Goal: Find specific page/section: Find specific page/section

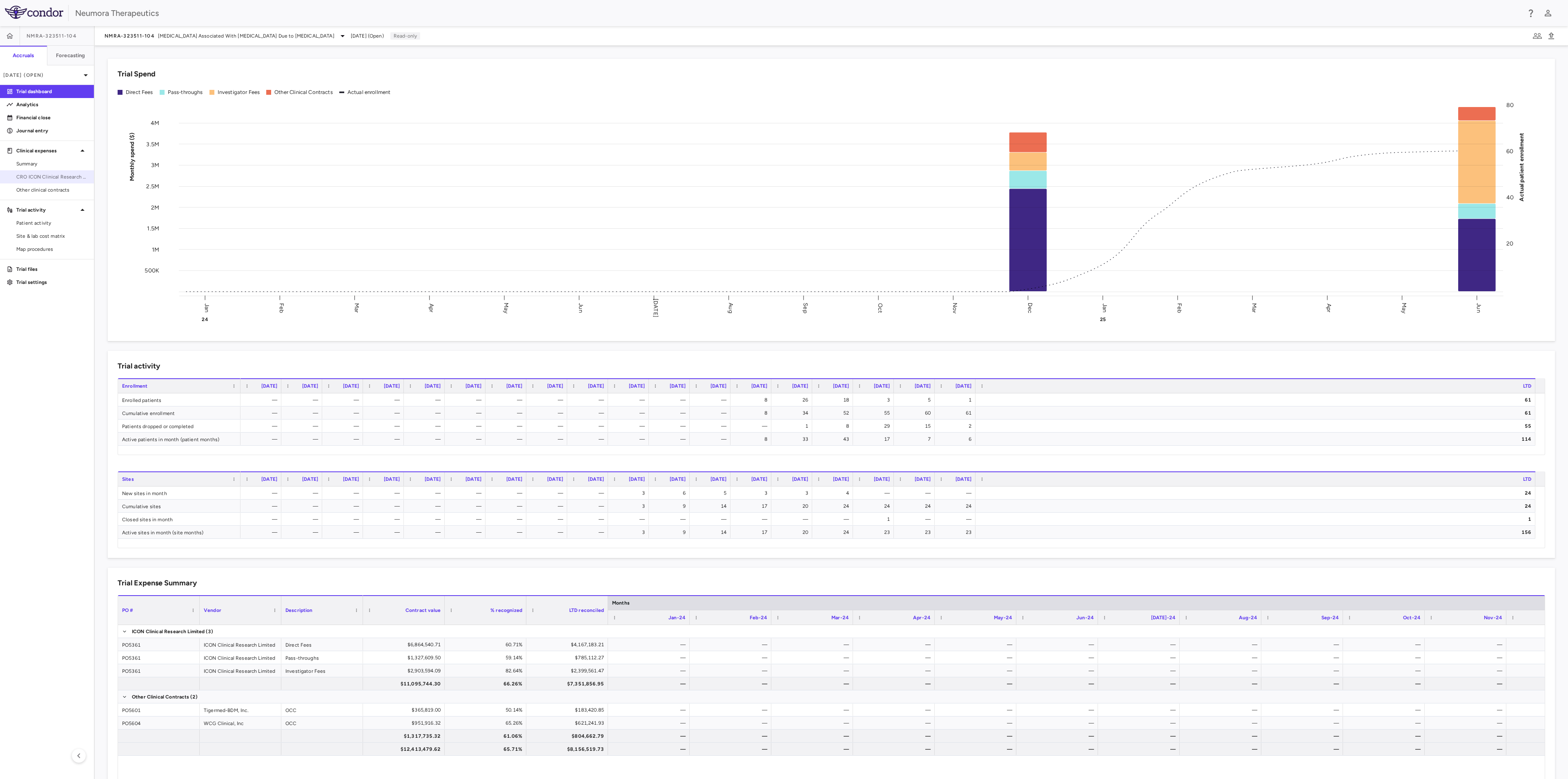
click at [65, 180] on span "CRO ICON Clinical Research Limited" at bounding box center [51, 176] width 71 height 7
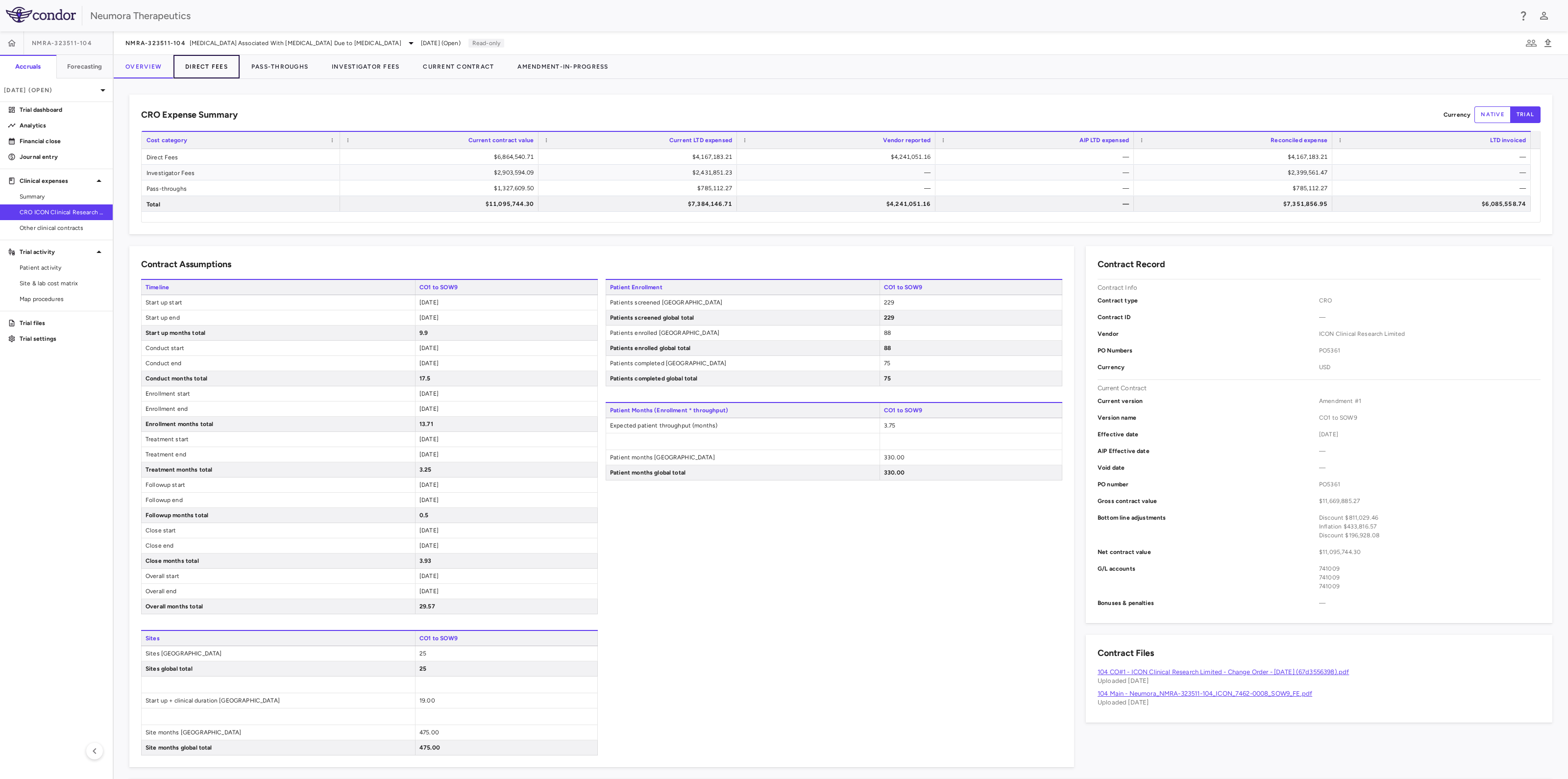
click at [203, 64] on button "Direct Fees" at bounding box center [206, 66] width 66 height 23
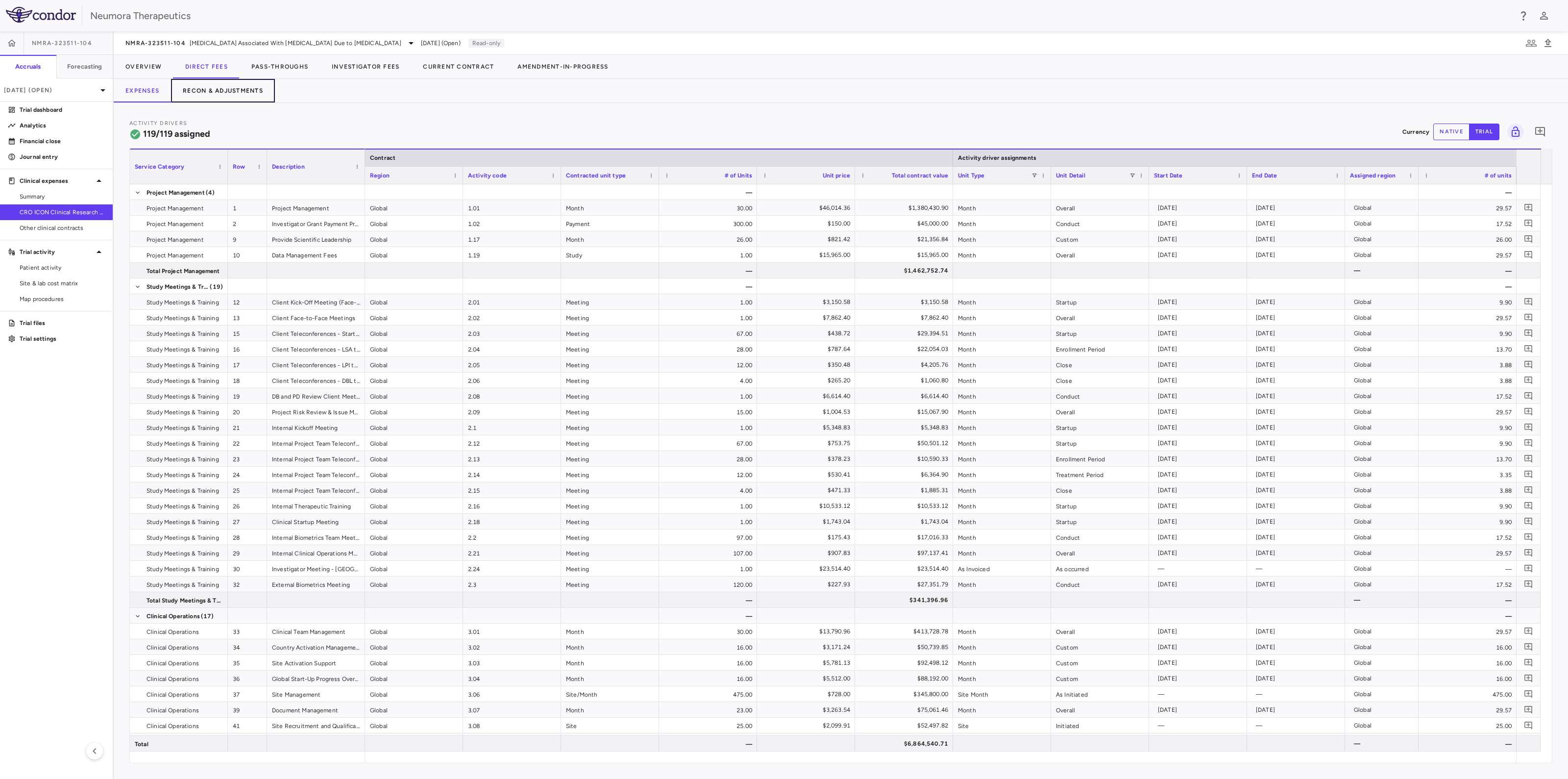
click at [223, 93] on button "Recon & Adjustments" at bounding box center [223, 90] width 104 height 23
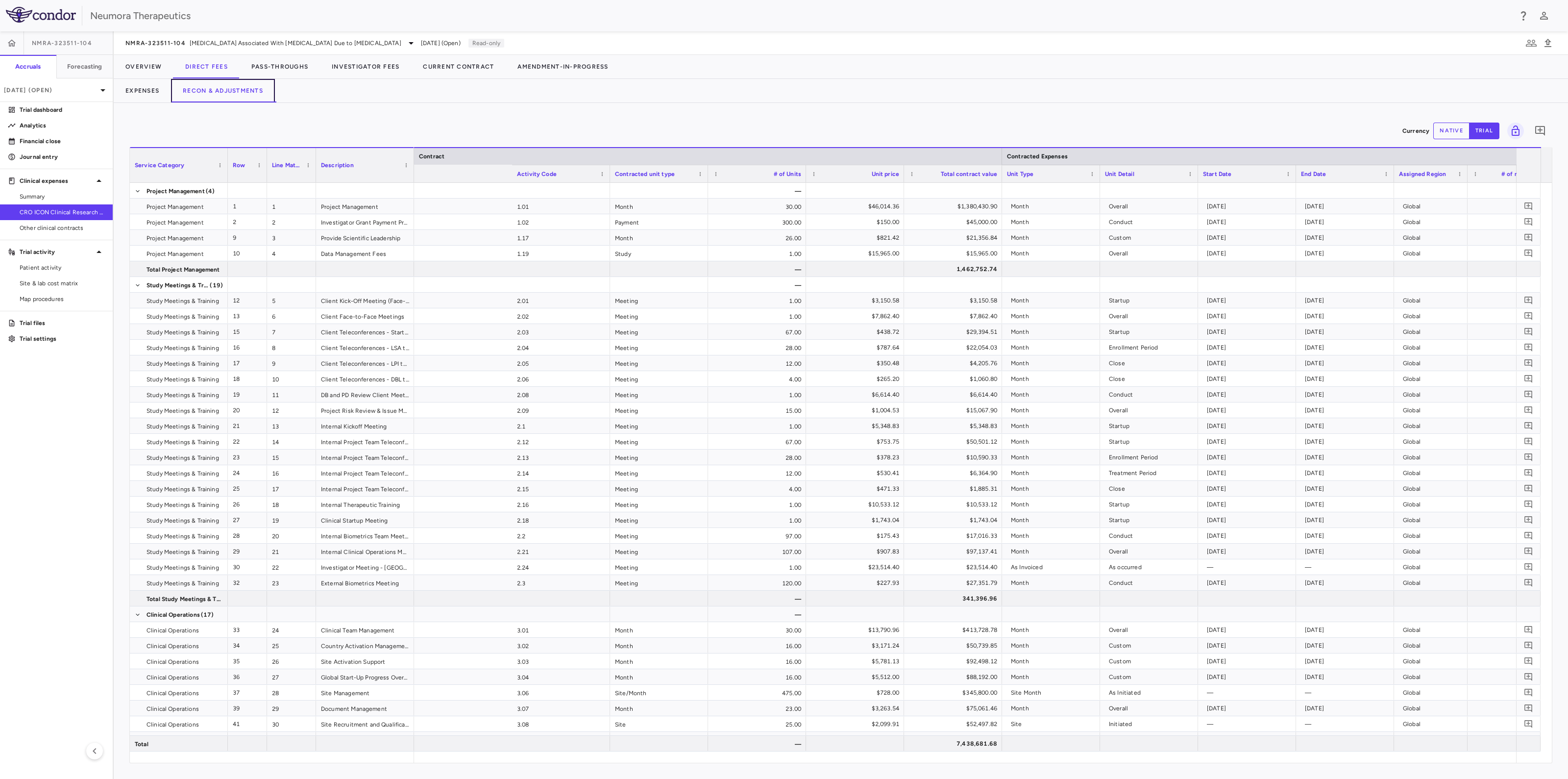
scroll to position [0, 965]
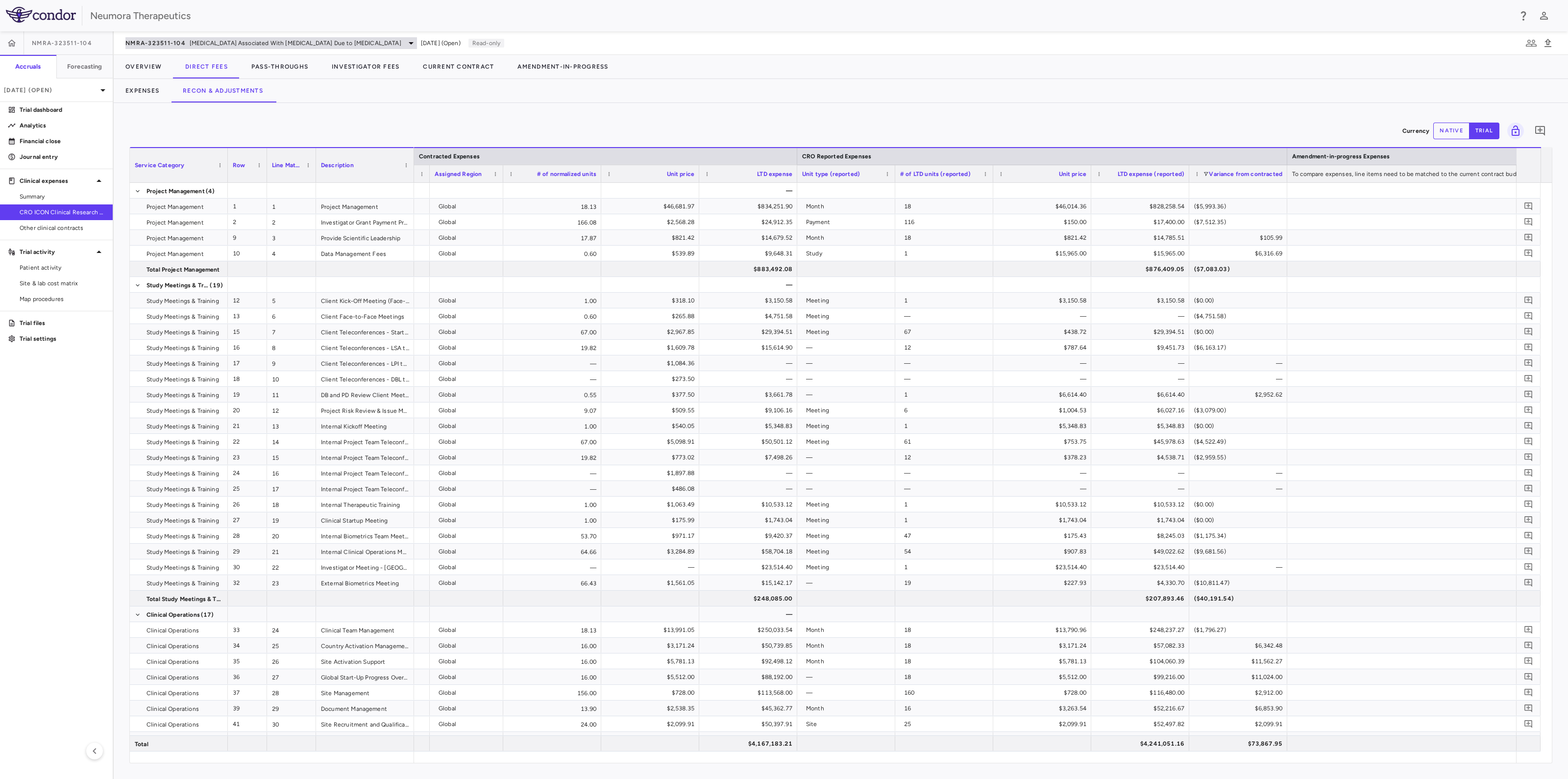
click at [405, 45] on icon at bounding box center [411, 43] width 12 height 12
drag, startPoint x: 166, startPoint y: 157, endPoint x: 293, endPoint y: 138, distance: 128.4
drag, startPoint x: 161, startPoint y: 188, endPoint x: 267, endPoint y: 195, distance: 106.2
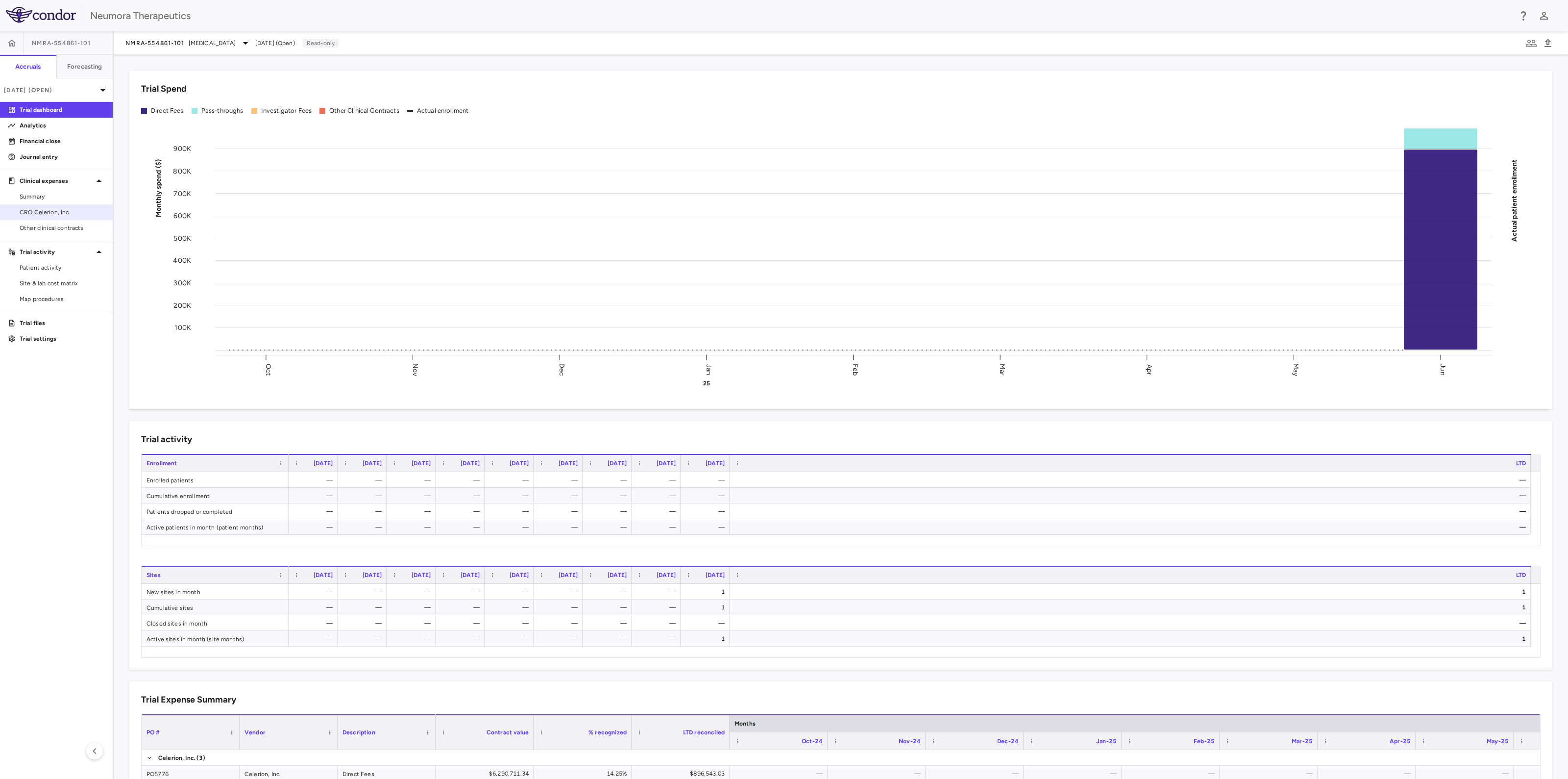
drag, startPoint x: 49, startPoint y: 214, endPoint x: 58, endPoint y: 213, distance: 9.1
click at [49, 213] on span "CRO Celerion, Inc." at bounding box center [62, 212] width 86 height 9
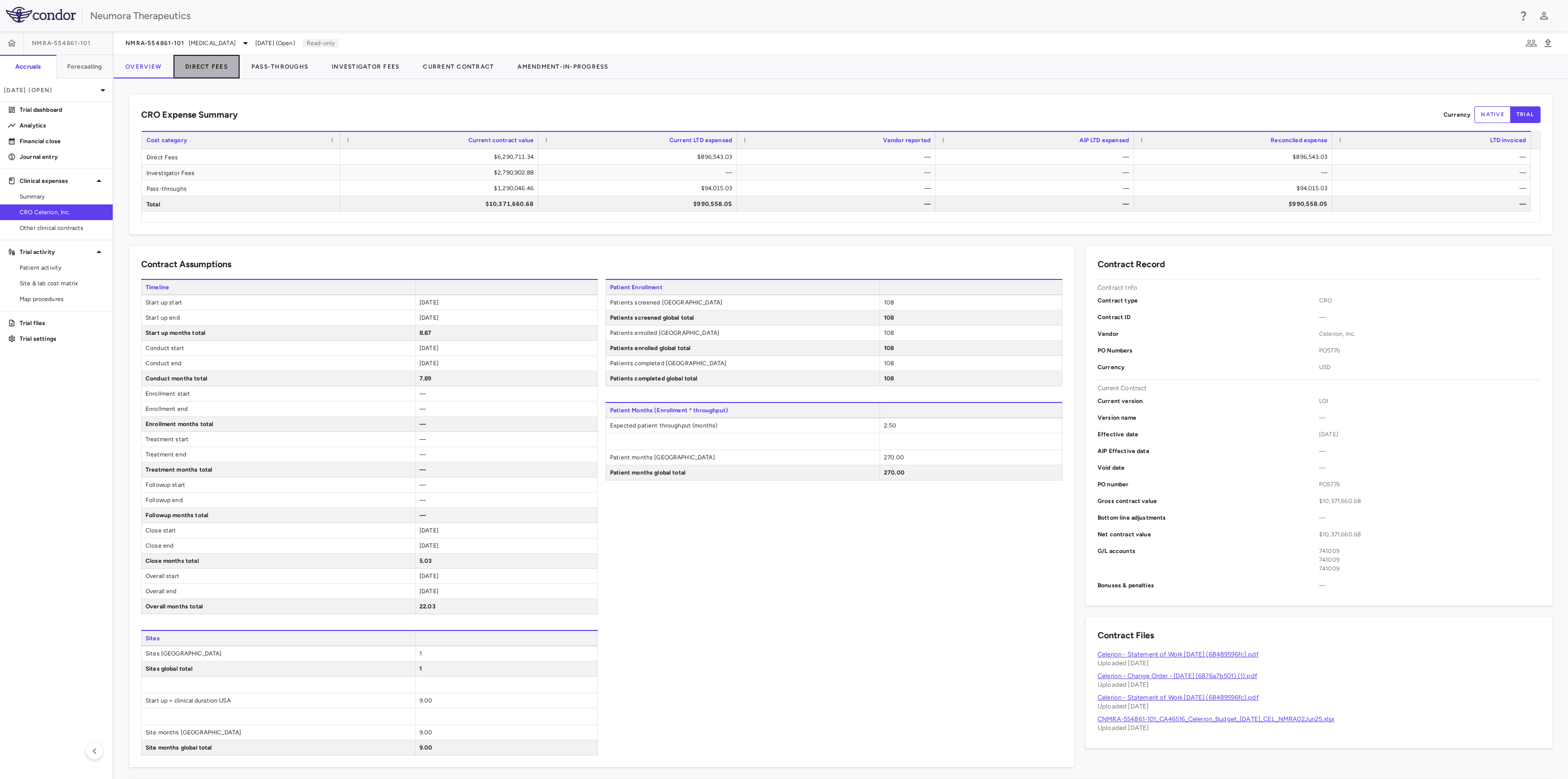
click at [223, 66] on button "Direct Fees" at bounding box center [206, 66] width 66 height 23
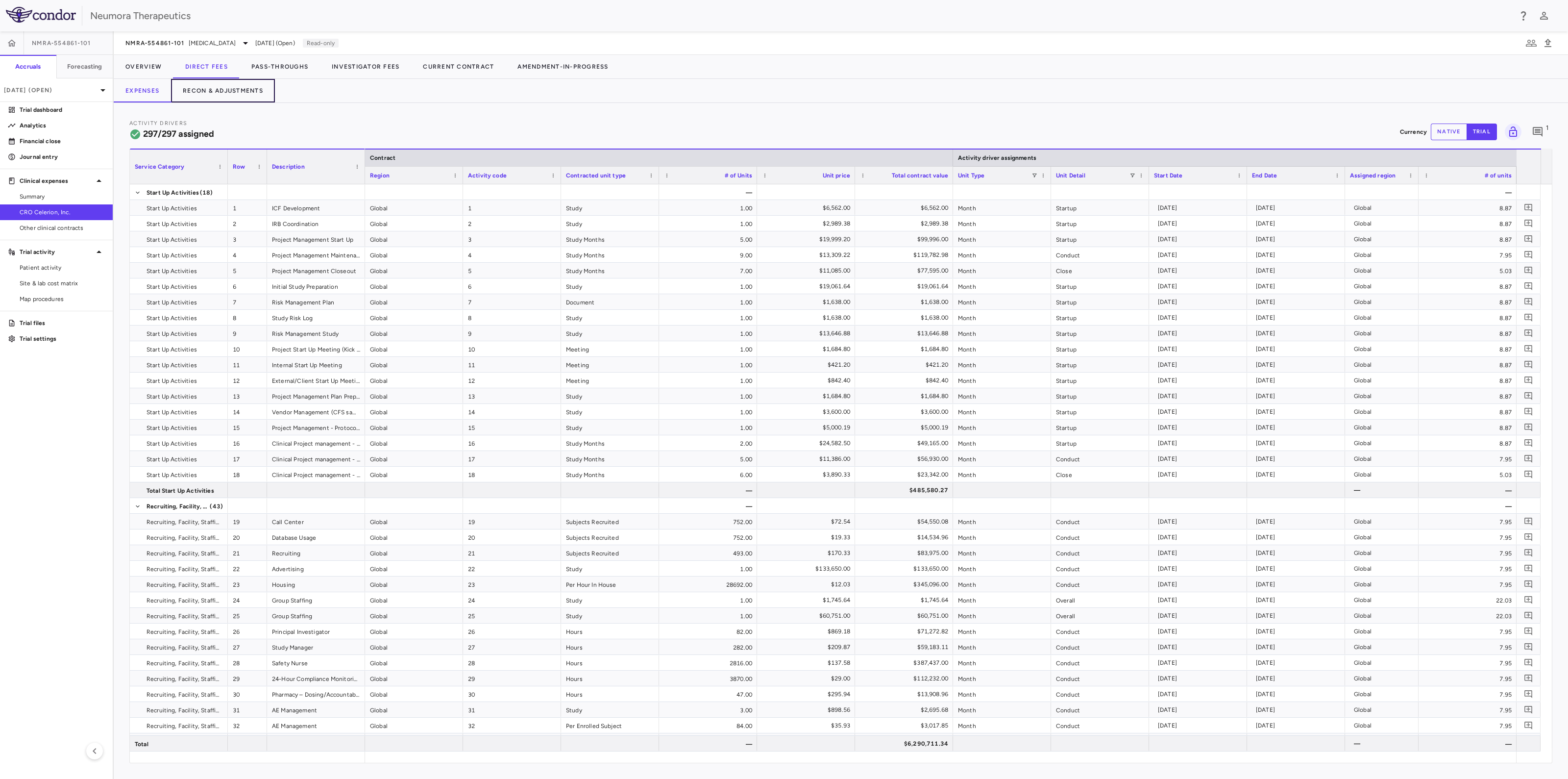
drag, startPoint x: 219, startPoint y: 86, endPoint x: 353, endPoint y: 116, distance: 137.3
click at [223, 85] on button "Recon & Adjustments" at bounding box center [223, 90] width 104 height 23
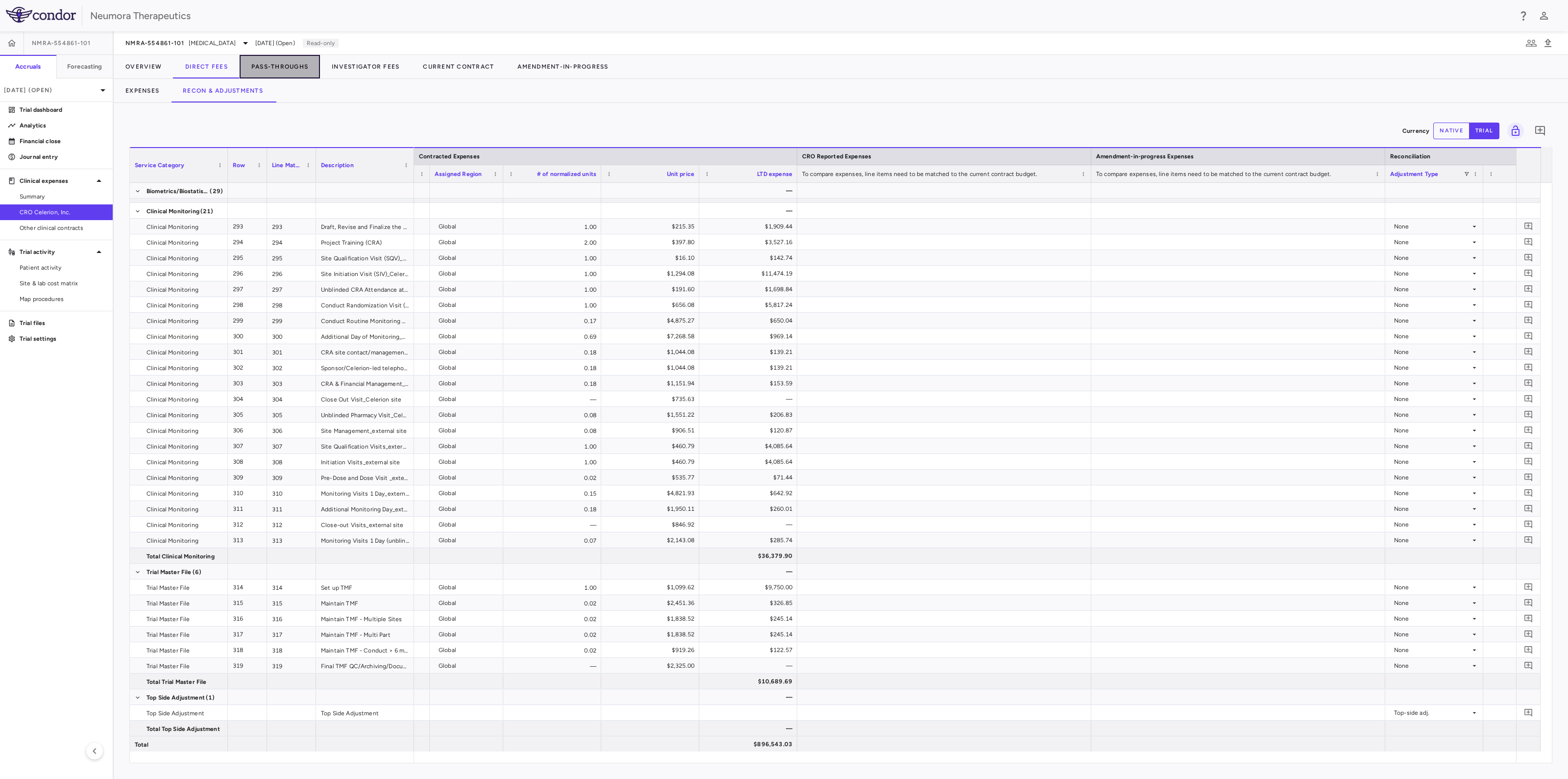
click at [265, 68] on button "Pass-Throughs" at bounding box center [280, 66] width 81 height 23
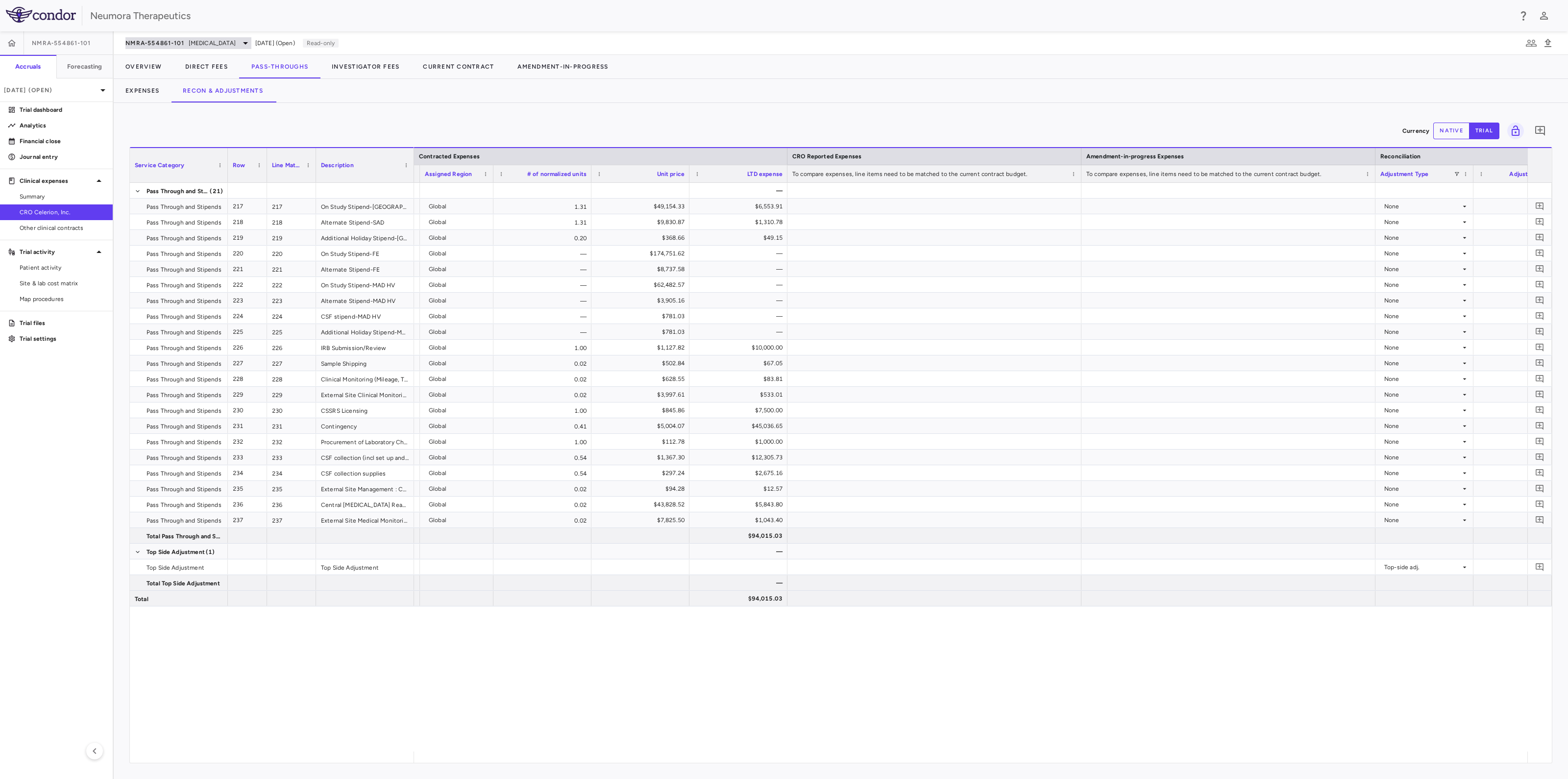
click at [207, 39] on span "[MEDICAL_DATA]" at bounding box center [212, 42] width 47 height 9
drag, startPoint x: 174, startPoint y: 90, endPoint x: 238, endPoint y: 113, distance: 68.0
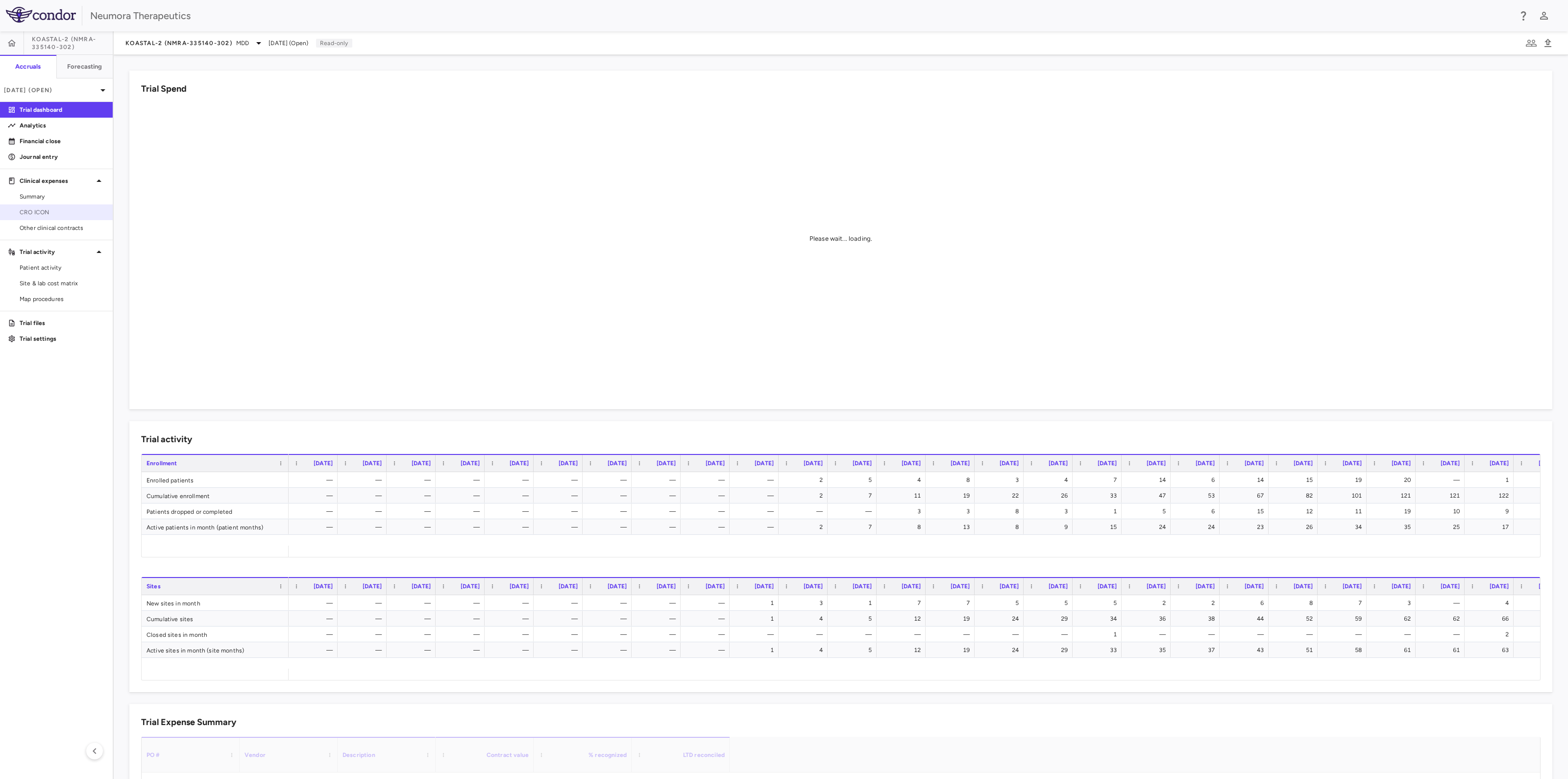
drag, startPoint x: 32, startPoint y: 209, endPoint x: 106, endPoint y: 209, distance: 74.0
click at [33, 210] on span "CRO ICON" at bounding box center [62, 212] width 86 height 9
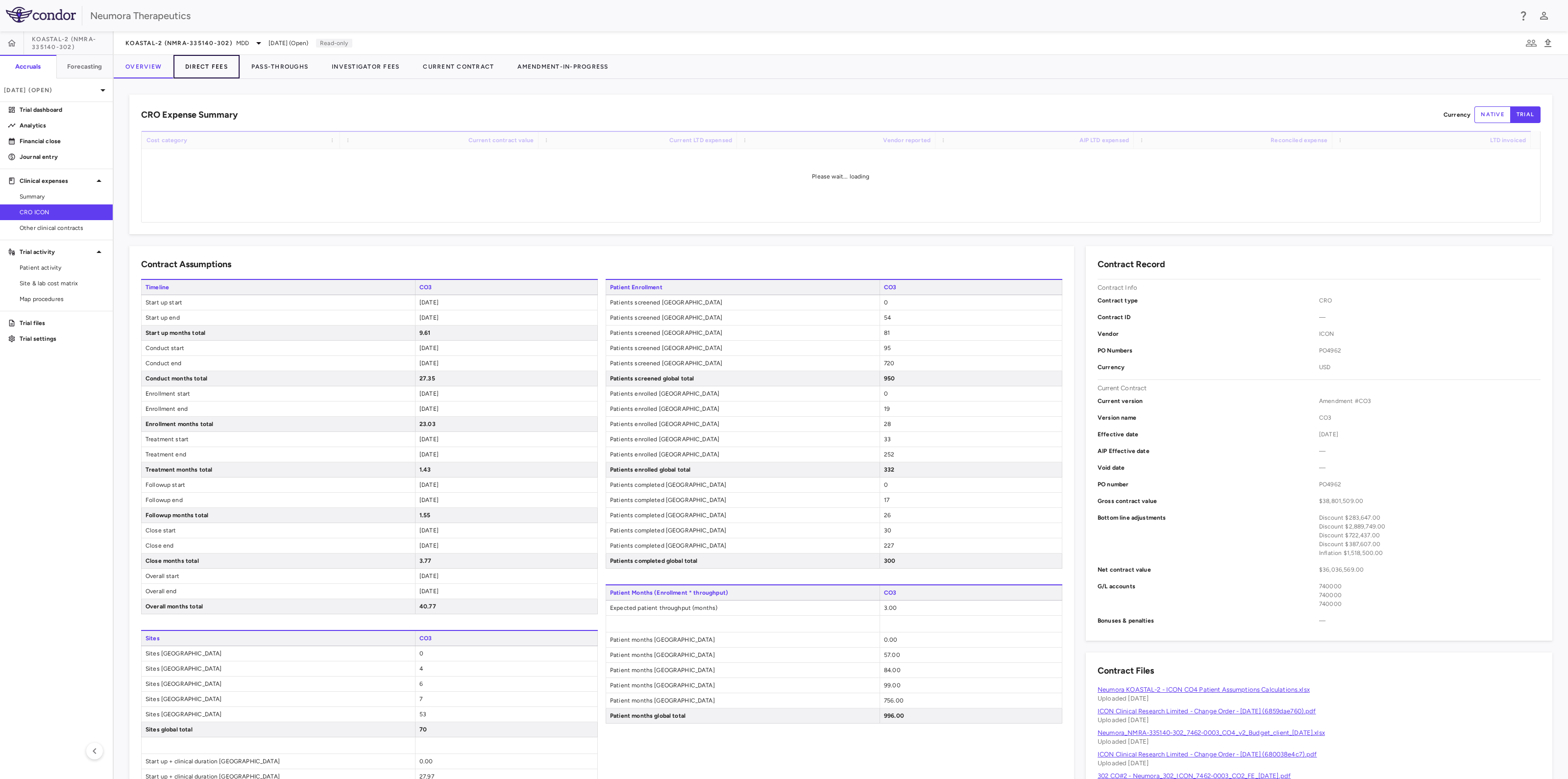
click at [220, 63] on button "Direct Fees" at bounding box center [206, 66] width 66 height 23
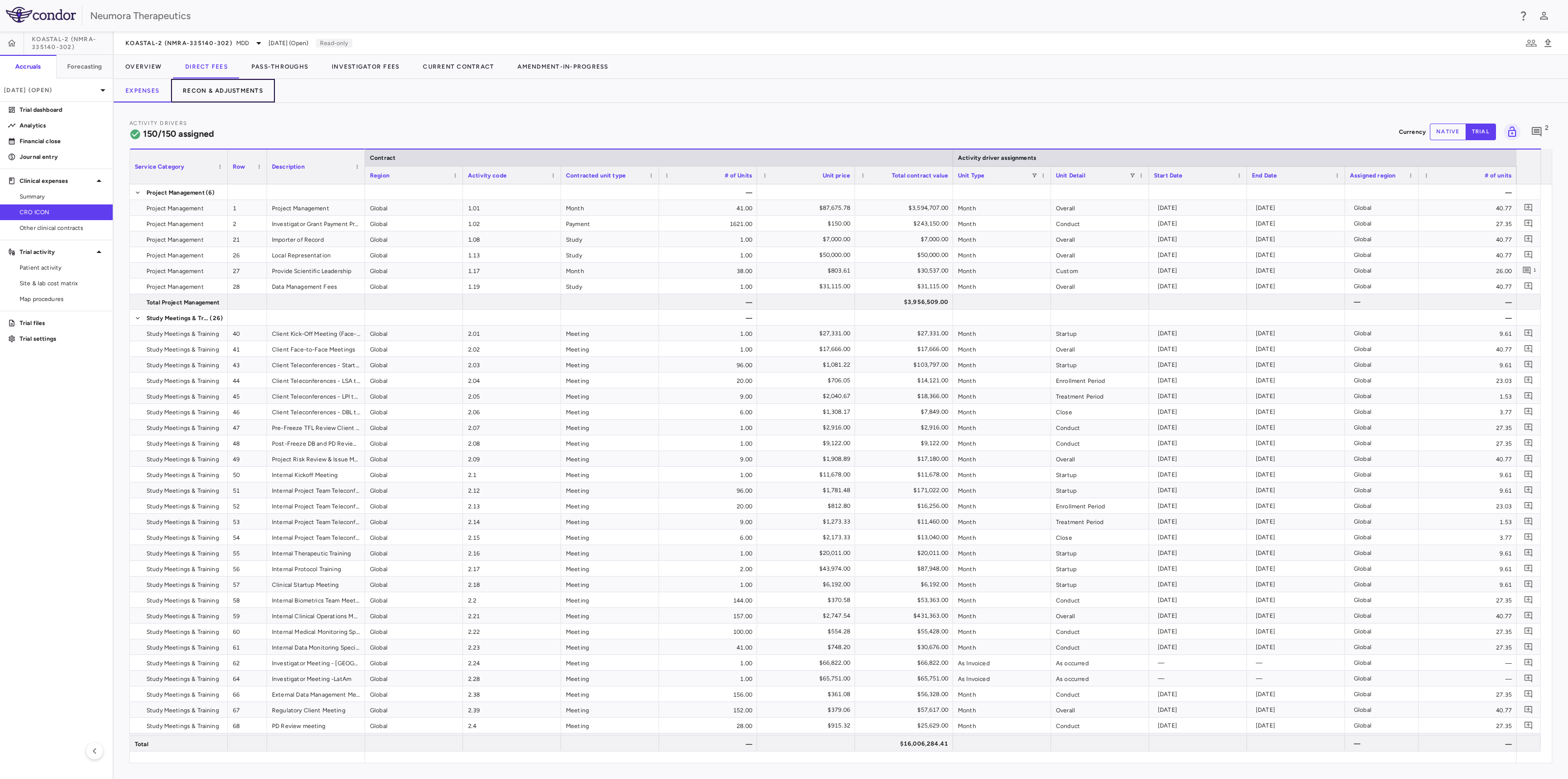
click at [240, 89] on button "Recon & Adjustments" at bounding box center [223, 90] width 104 height 23
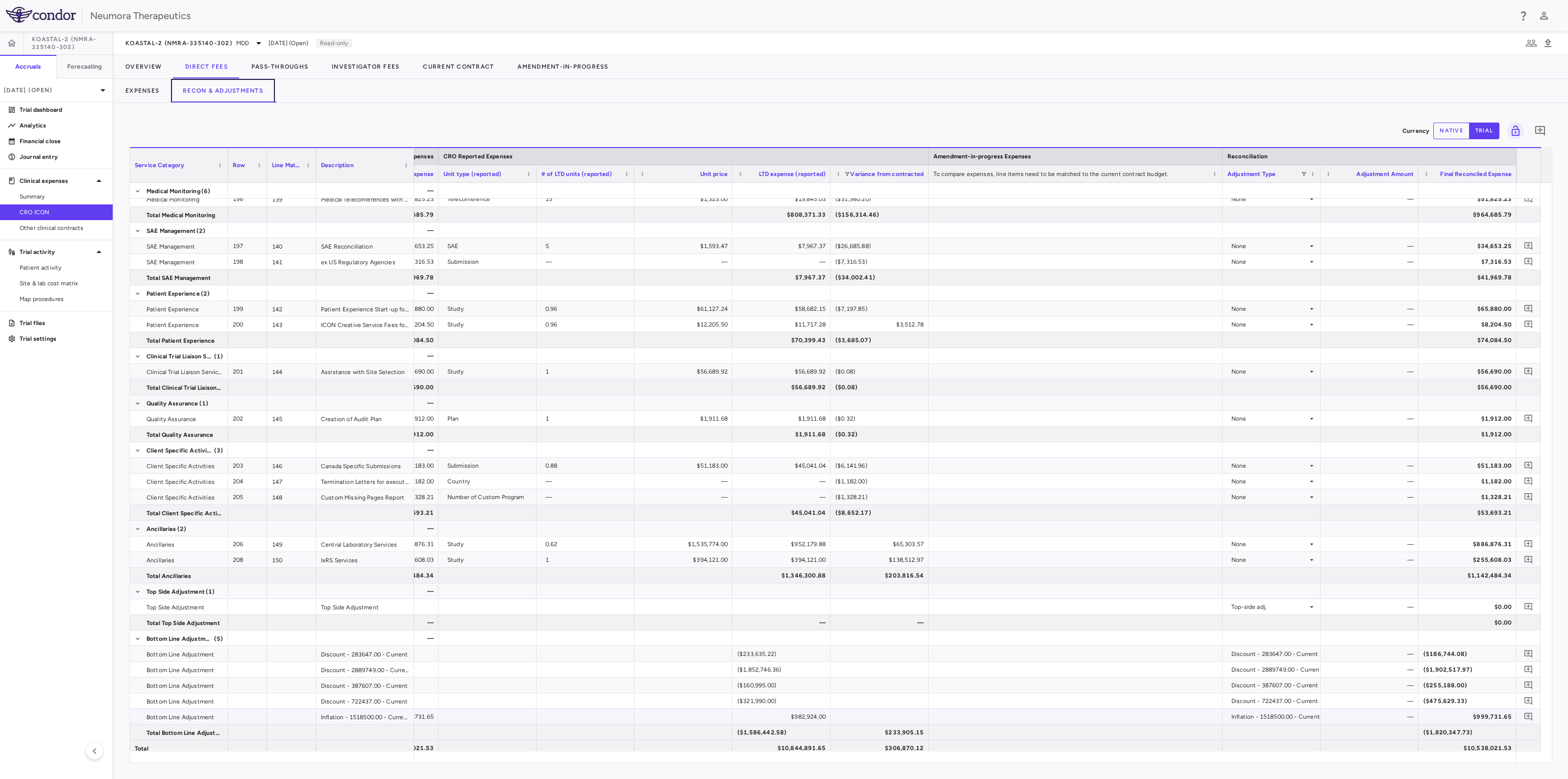
scroll to position [2442, 0]
drag, startPoint x: 265, startPoint y: 64, endPoint x: 278, endPoint y: 69, distance: 13.9
click at [265, 64] on button "Pass-Throughs" at bounding box center [280, 66] width 81 height 23
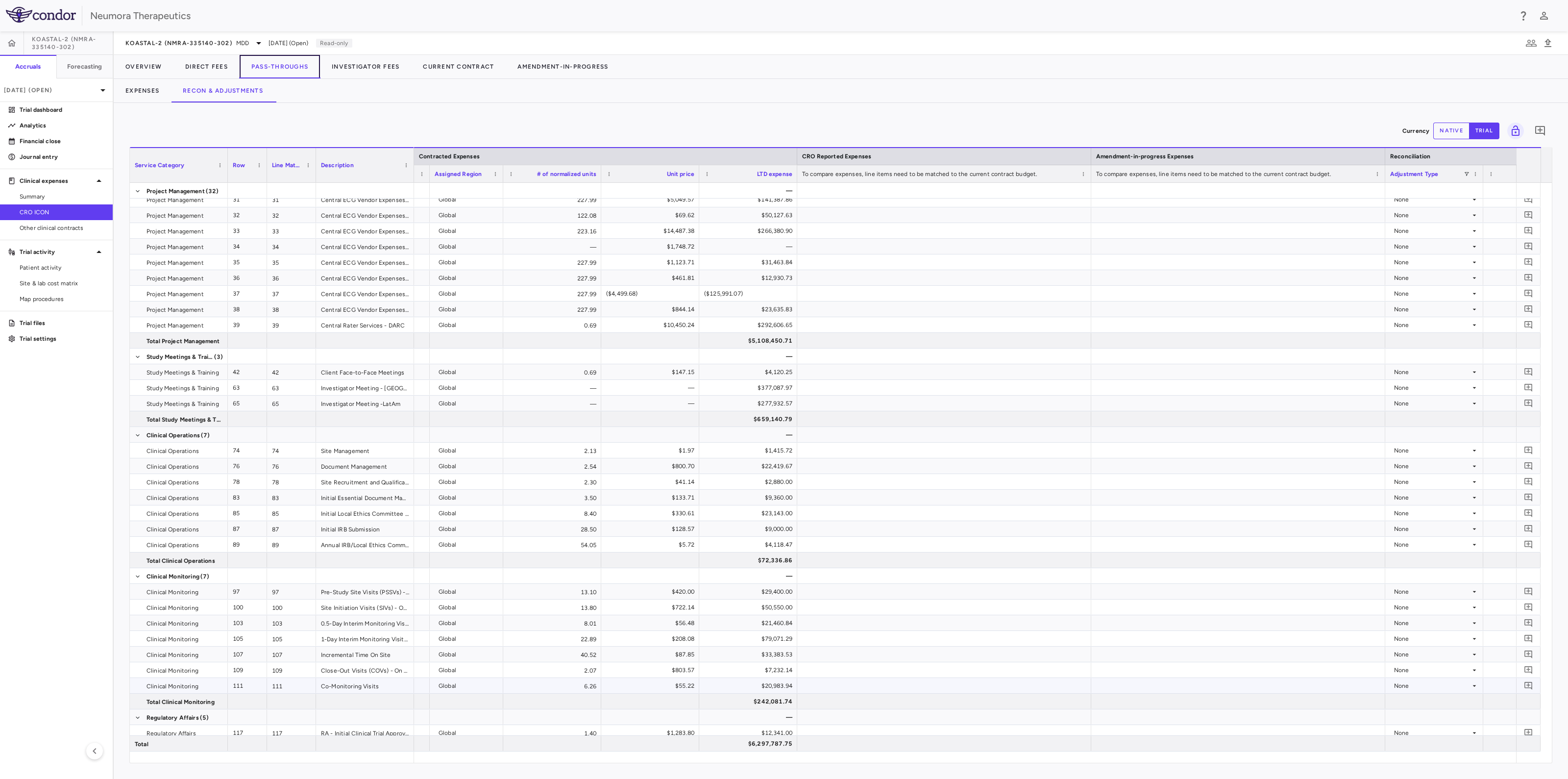
scroll to position [607, 0]
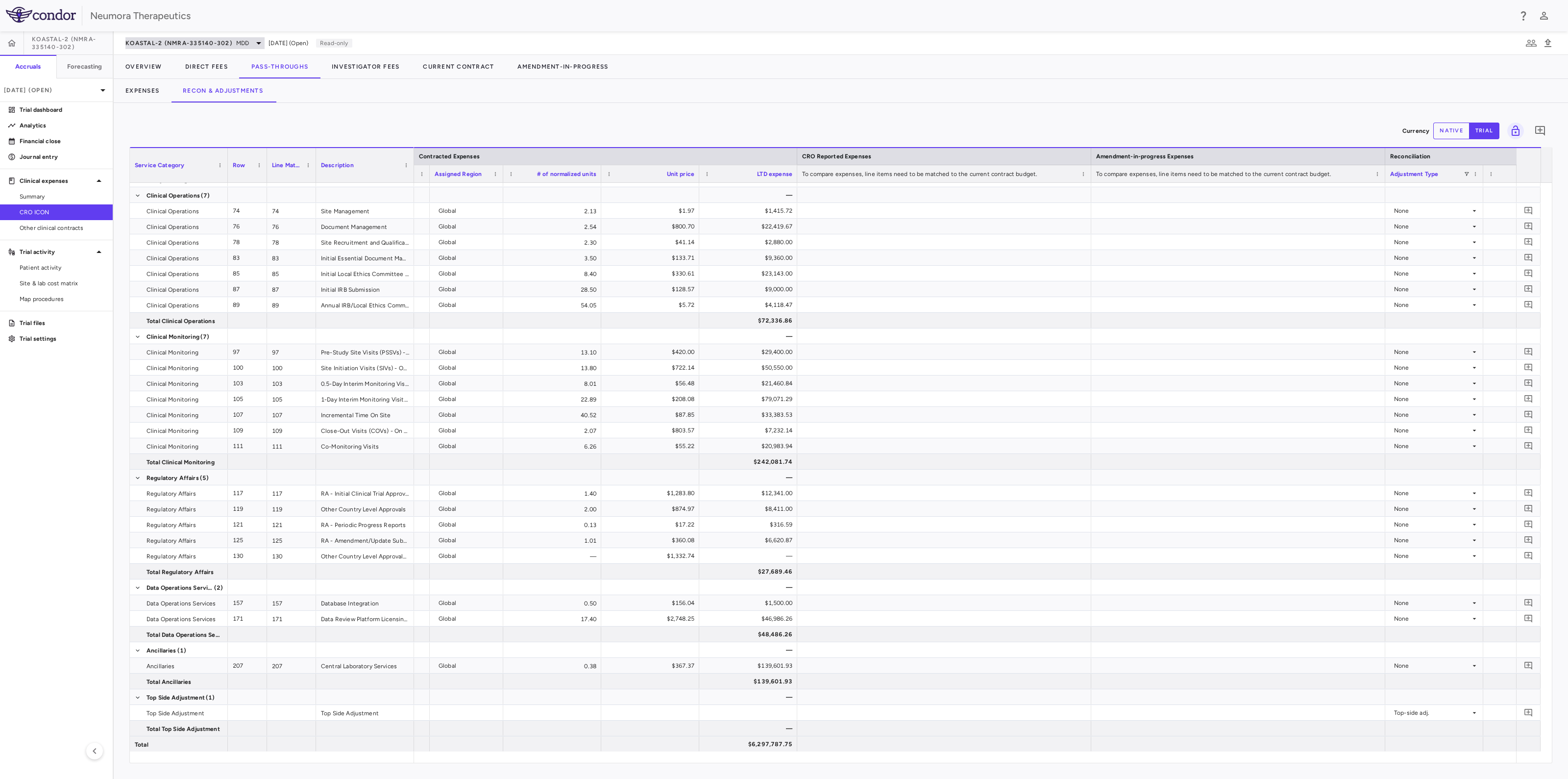
click at [212, 40] on span "KOASTAL-2 (NMRA-335140-302)" at bounding box center [178, 43] width 107 height 8
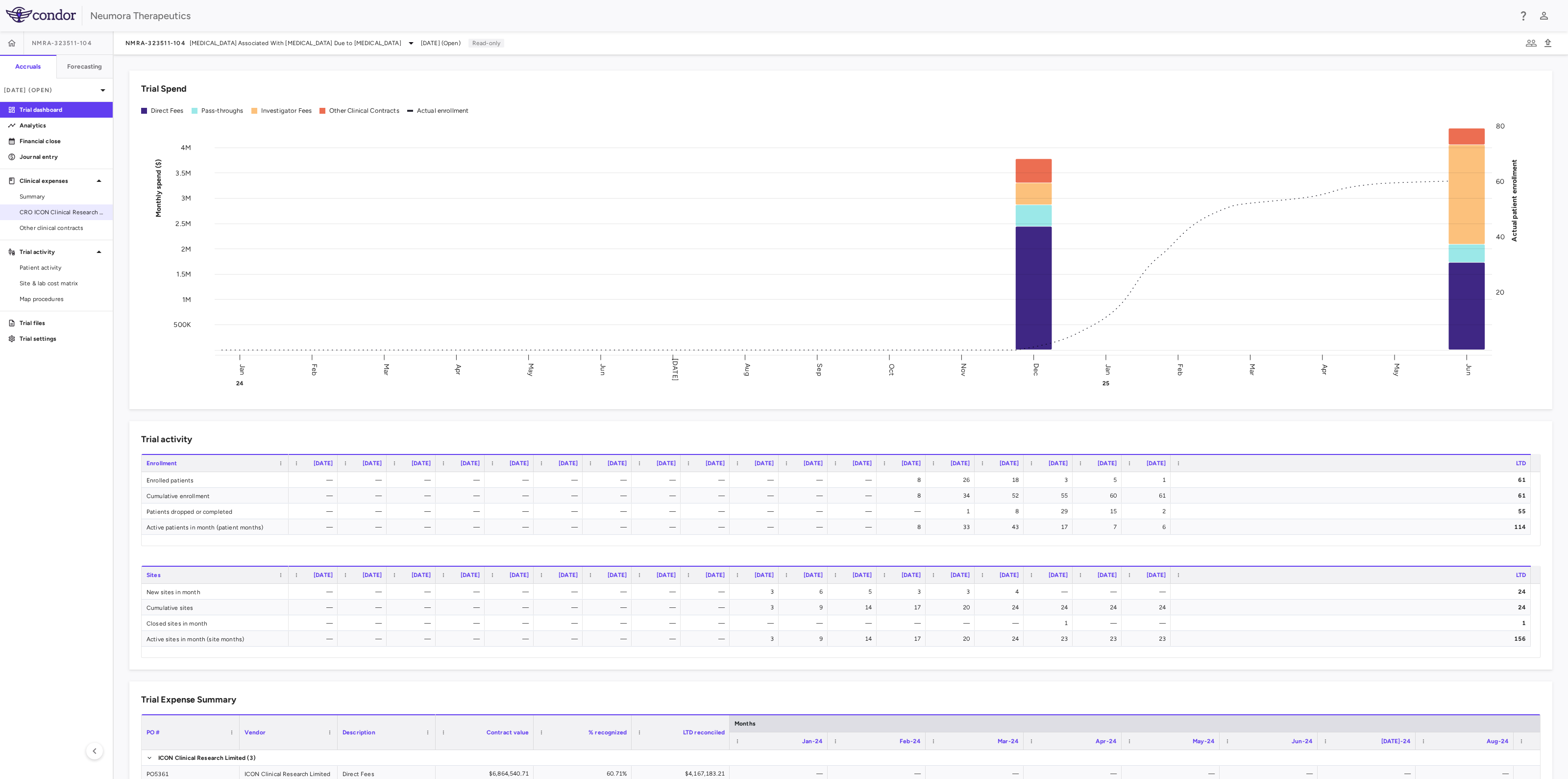
click at [37, 212] on span "CRO ICON Clinical Research Limited" at bounding box center [62, 212] width 86 height 9
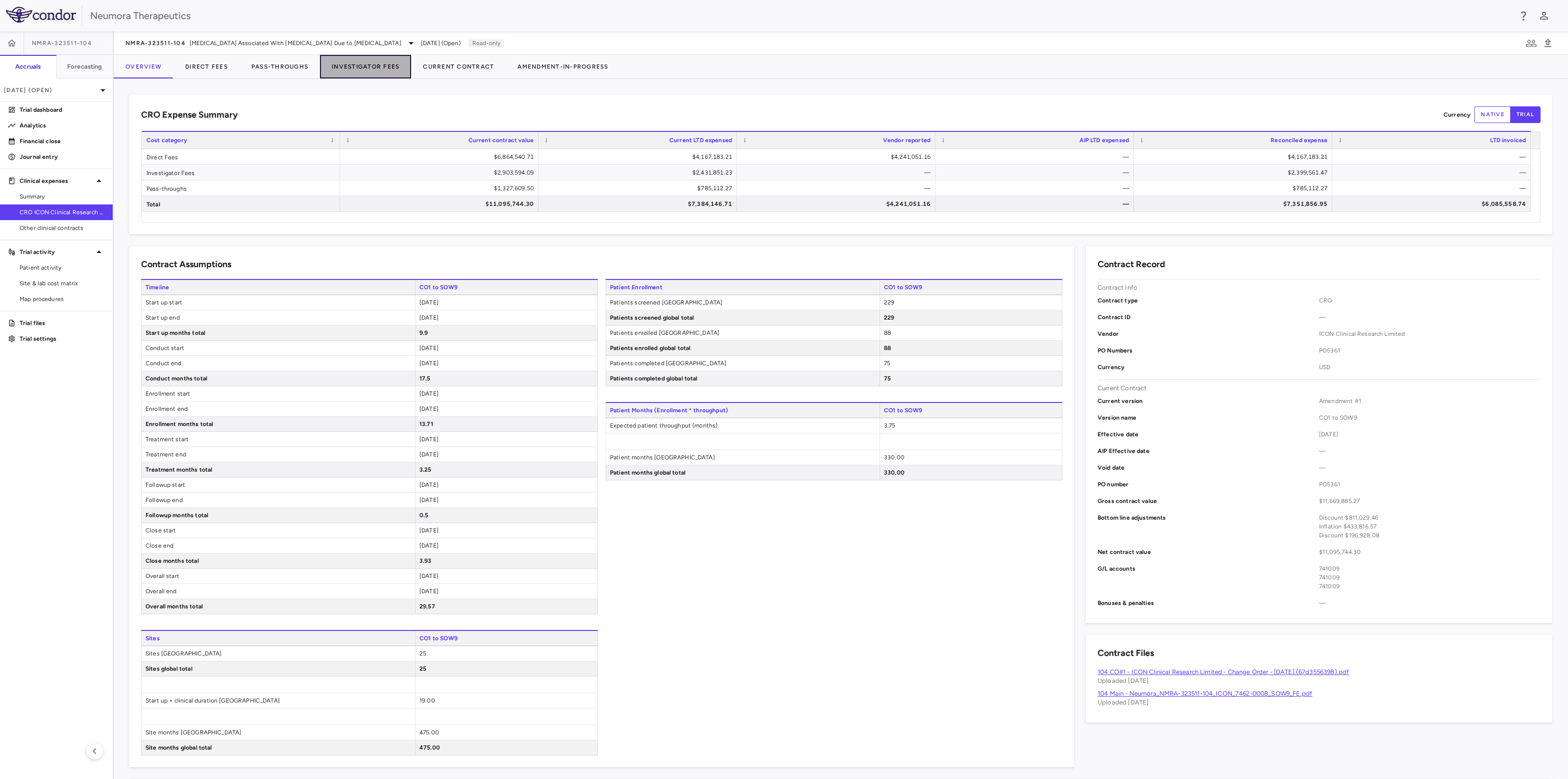
click at [364, 61] on button "Investigator Fees" at bounding box center [366, 66] width 91 height 23
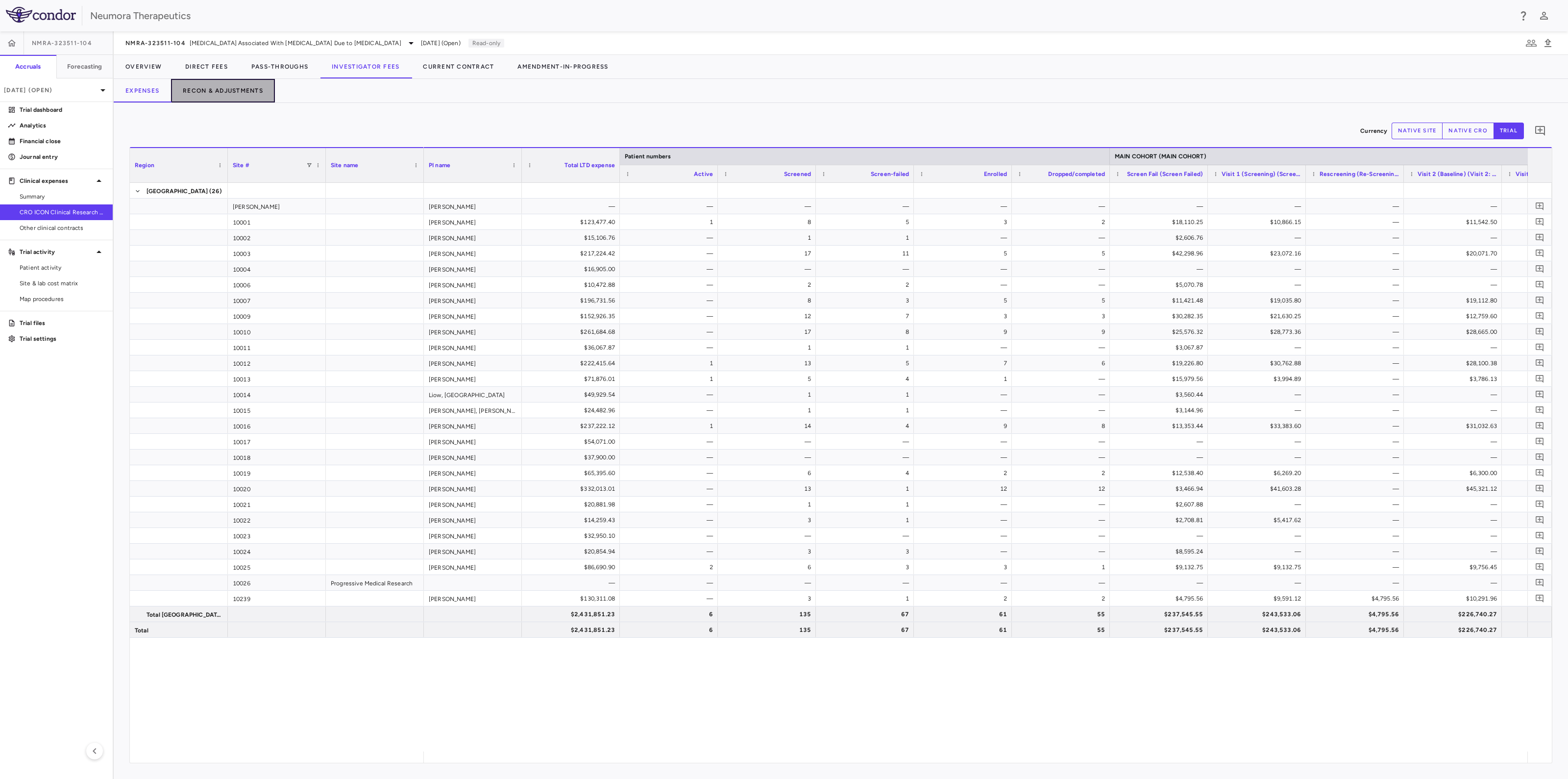
click at [214, 86] on button "Recon & Adjustments" at bounding box center [223, 90] width 104 height 23
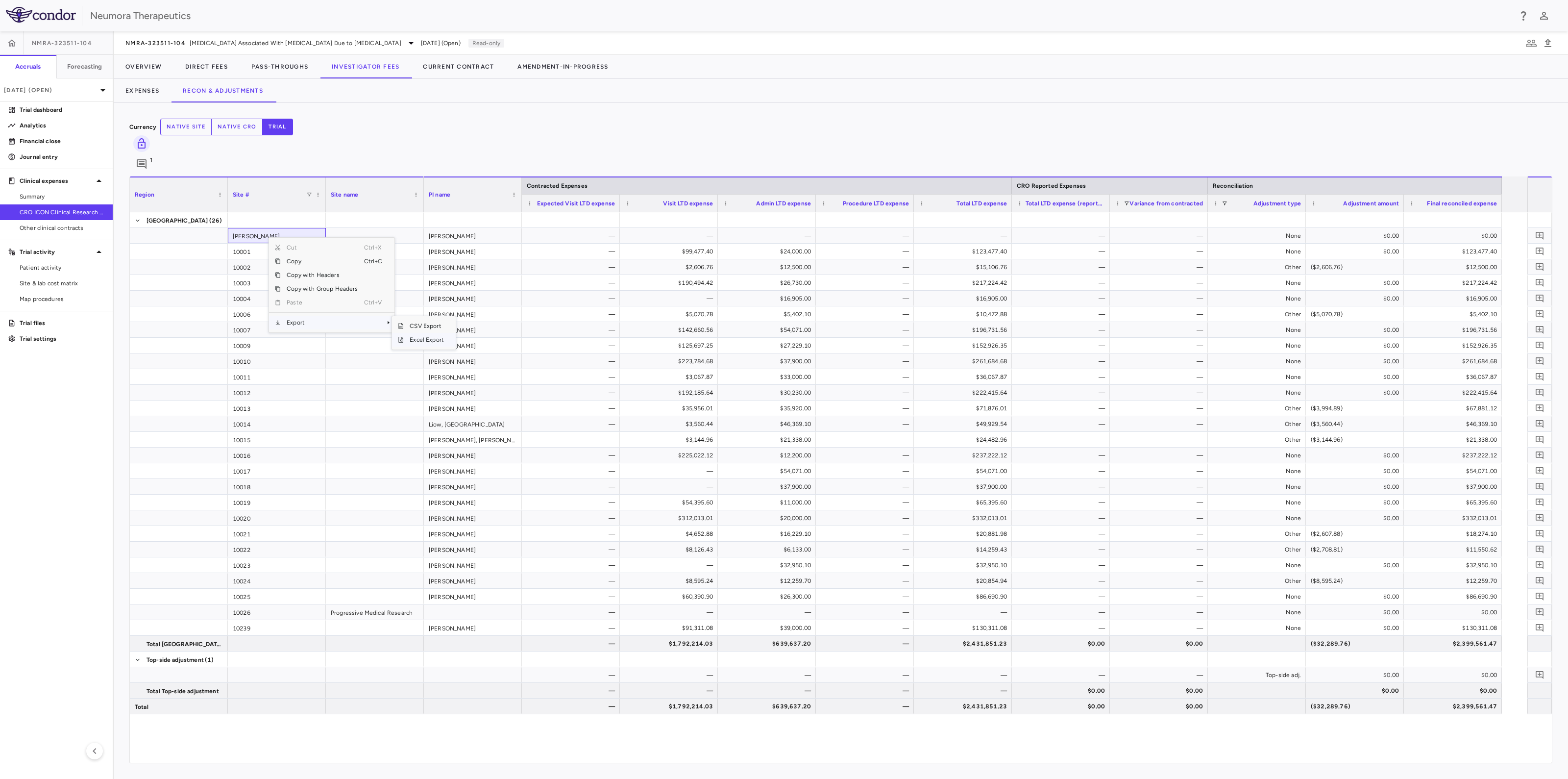
click at [424, 333] on span "Excel Export" at bounding box center [427, 339] width 46 height 13
click at [150, 90] on button "Expenses" at bounding box center [142, 90] width 58 height 23
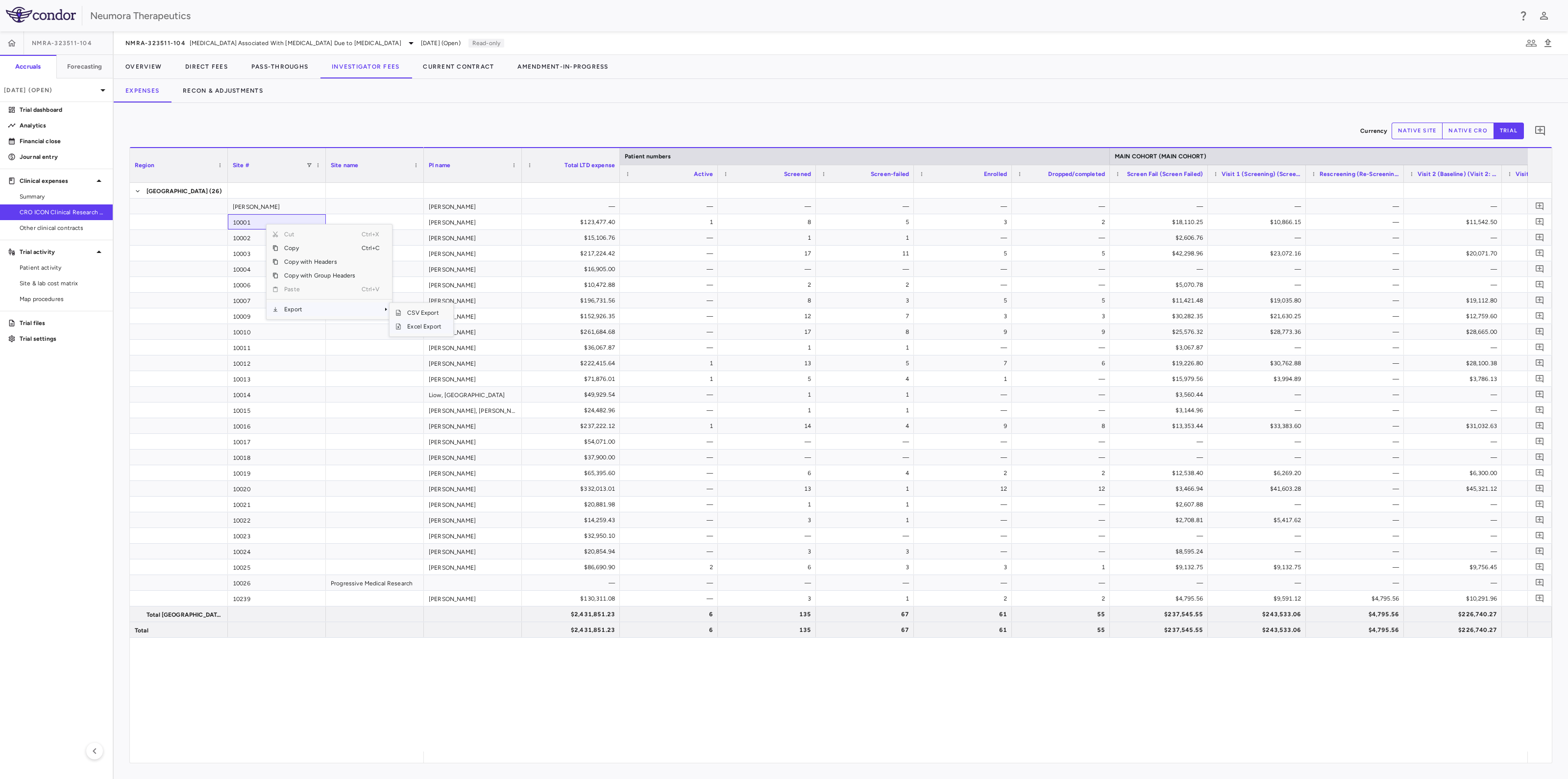
click at [437, 324] on span "Excel Export" at bounding box center [424, 326] width 46 height 13
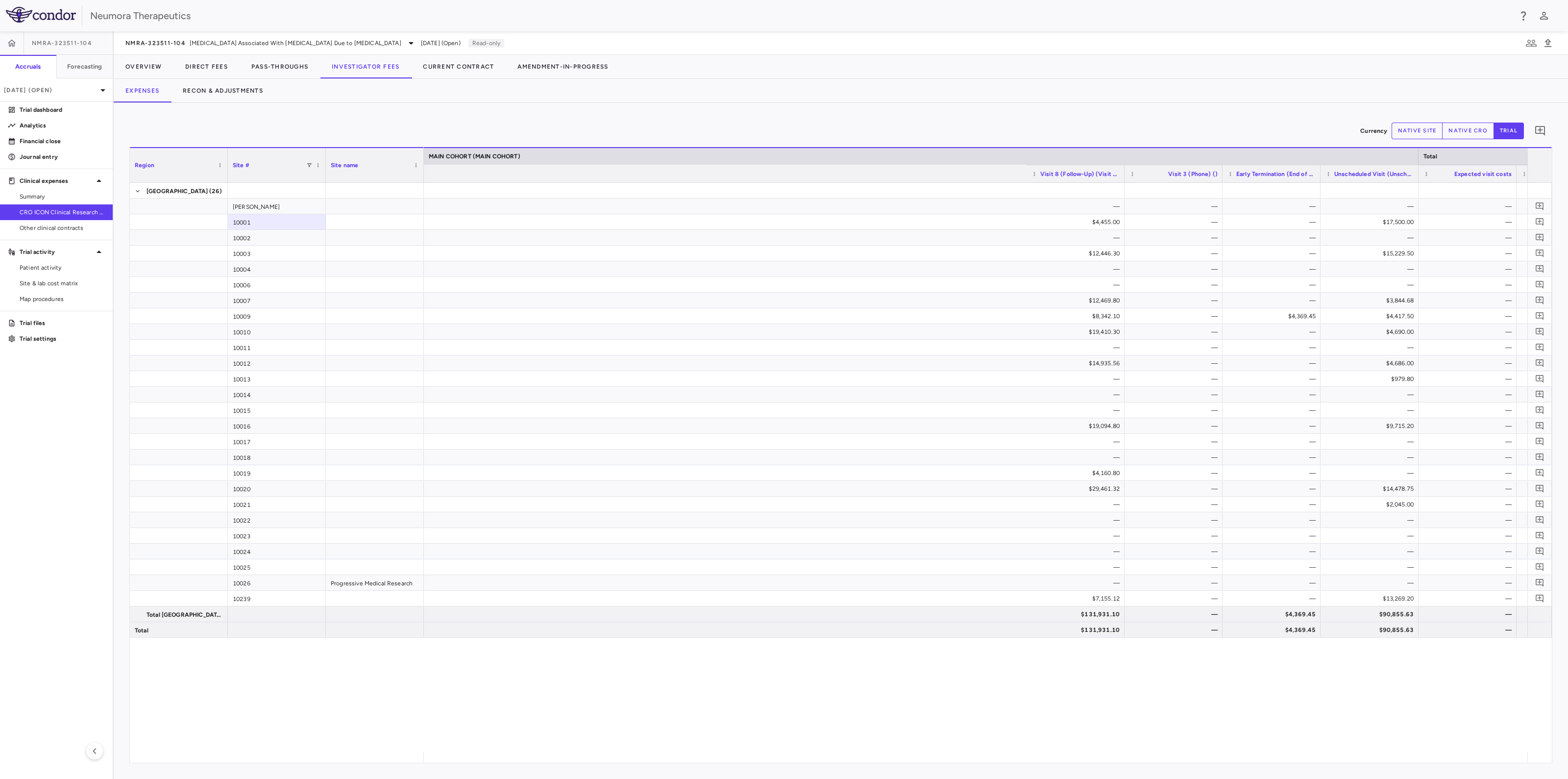
scroll to position [0, 1932]
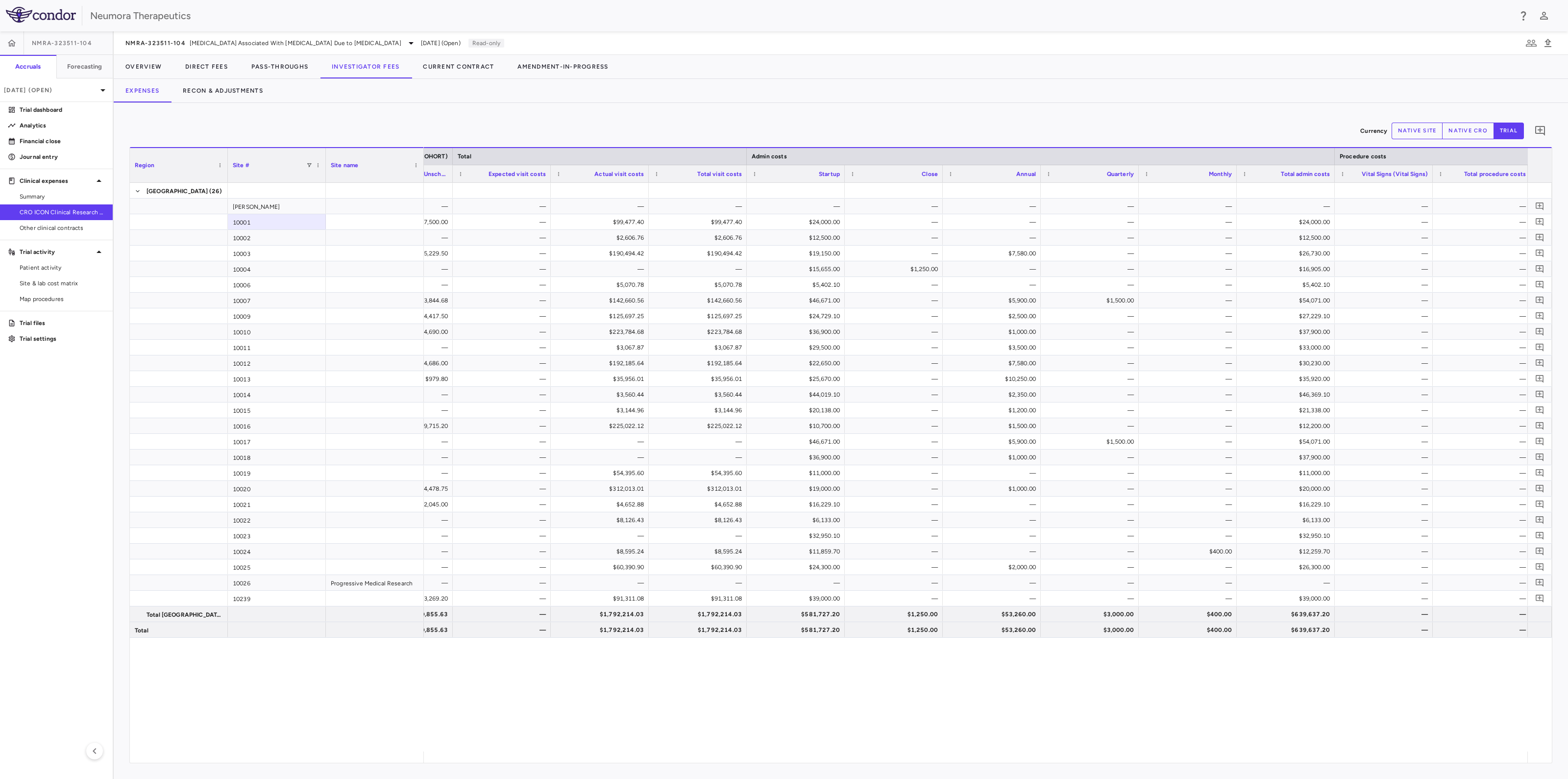
click at [1470, 764] on div "Currency native site native cro trial 0 Region Drag here to set column labels R…" at bounding box center [841, 440] width 1454 height 676
click at [211, 87] on button "Recon & Adjustments" at bounding box center [223, 90] width 104 height 23
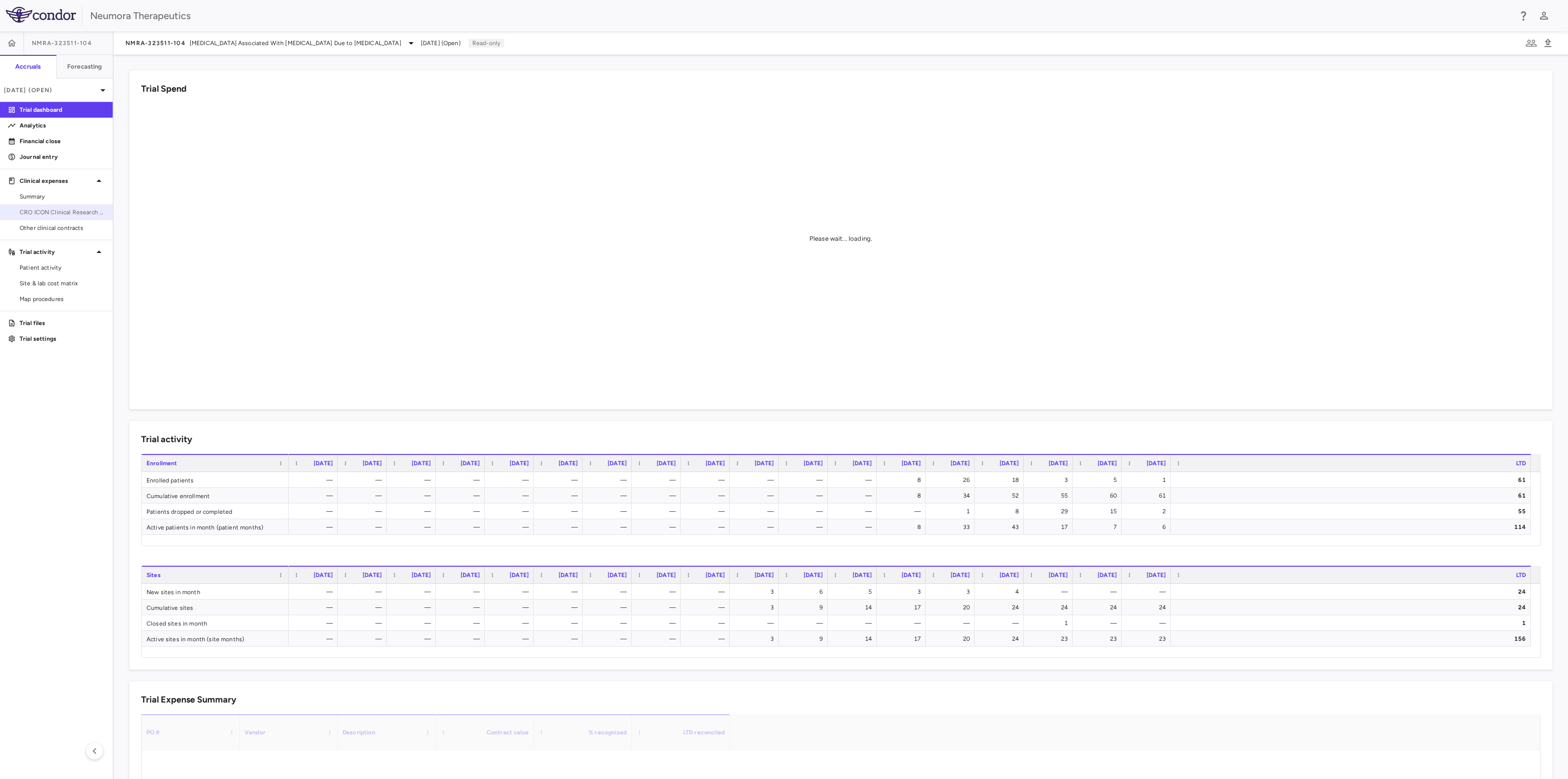
click at [75, 210] on span "CRO ICON Clinical Research Limited" at bounding box center [62, 212] width 86 height 9
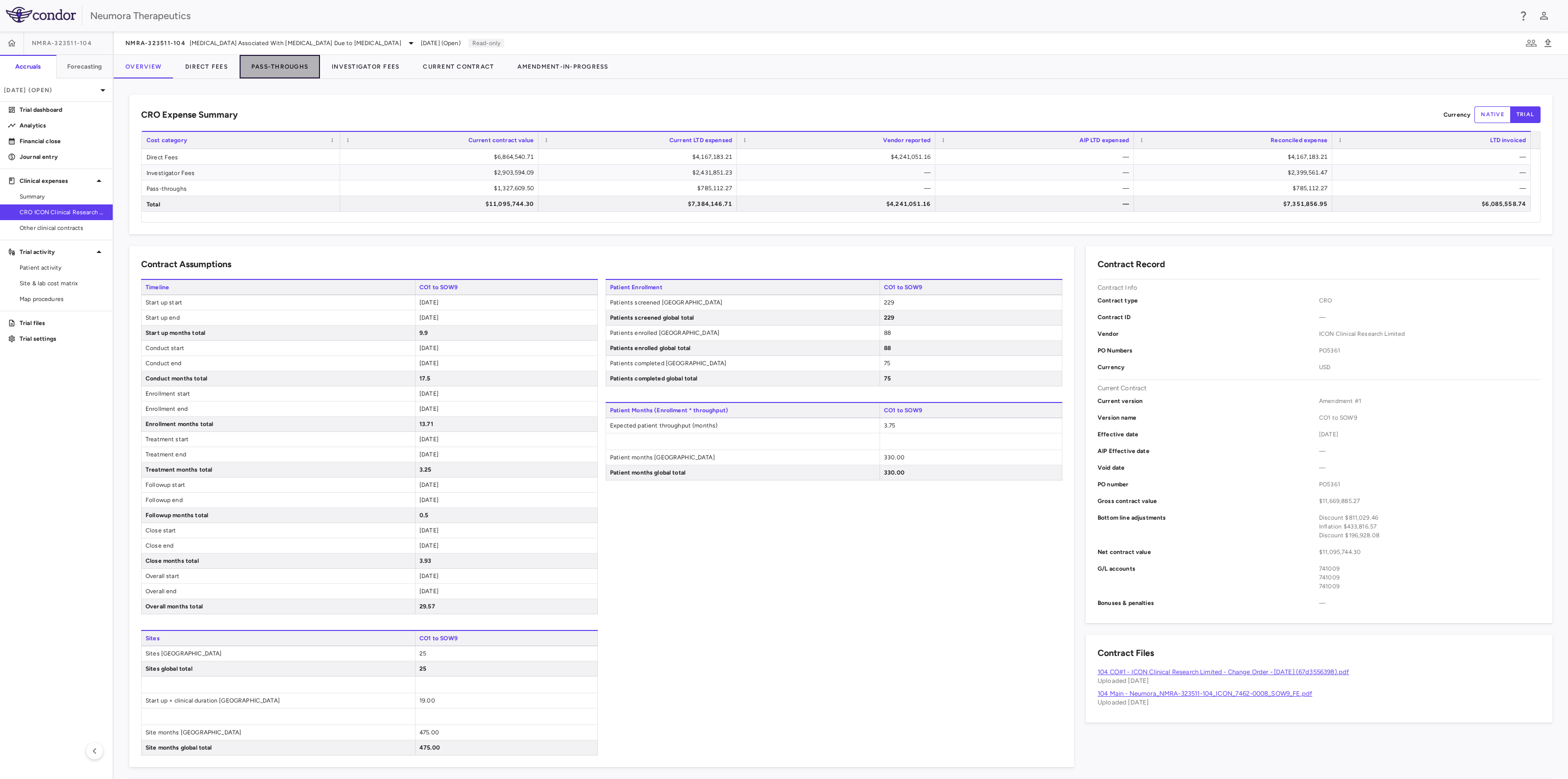
click at [287, 63] on button "Pass-Throughs" at bounding box center [280, 66] width 81 height 23
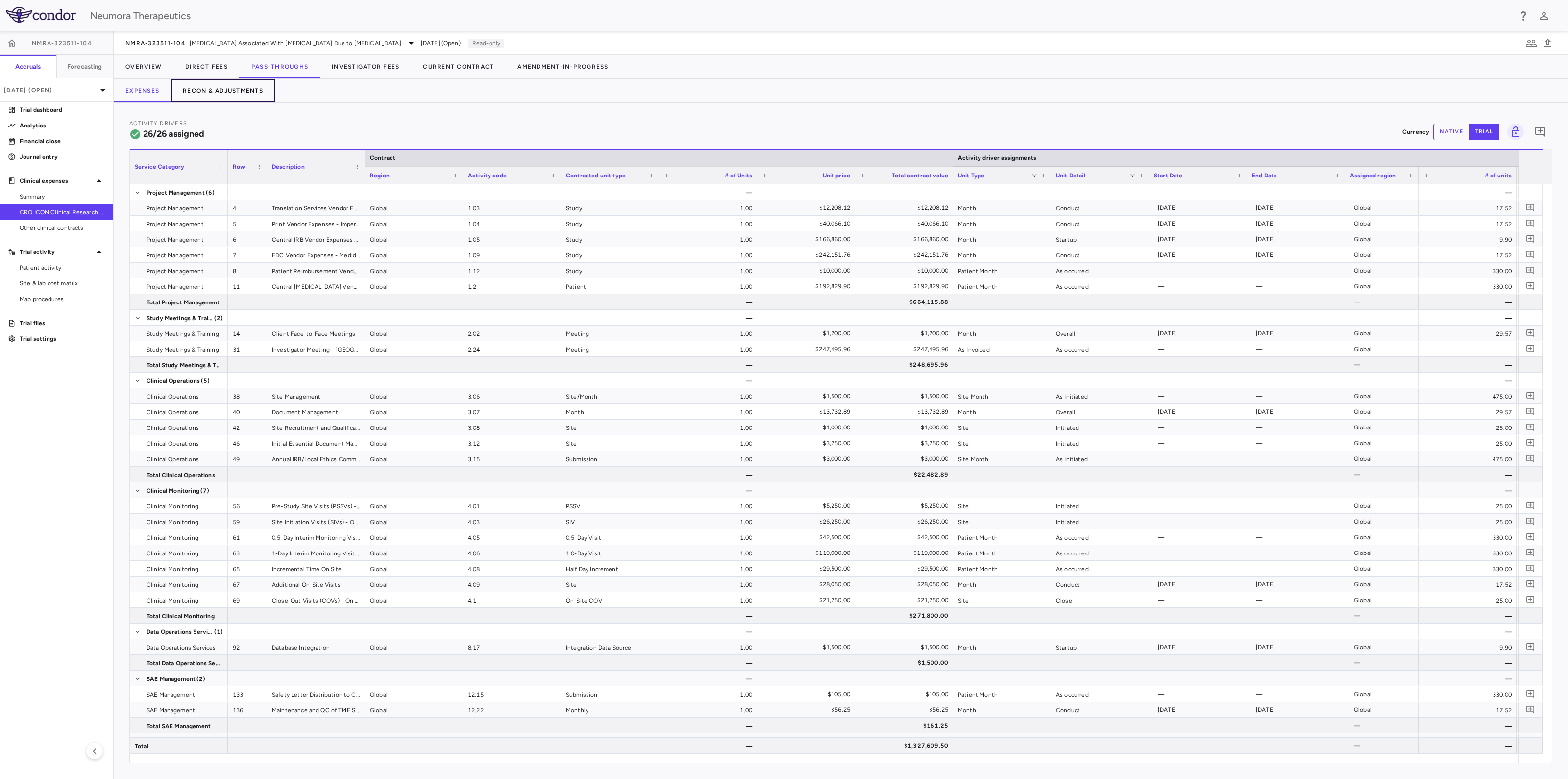
click at [248, 92] on button "Recon & Adjustments" at bounding box center [223, 90] width 104 height 23
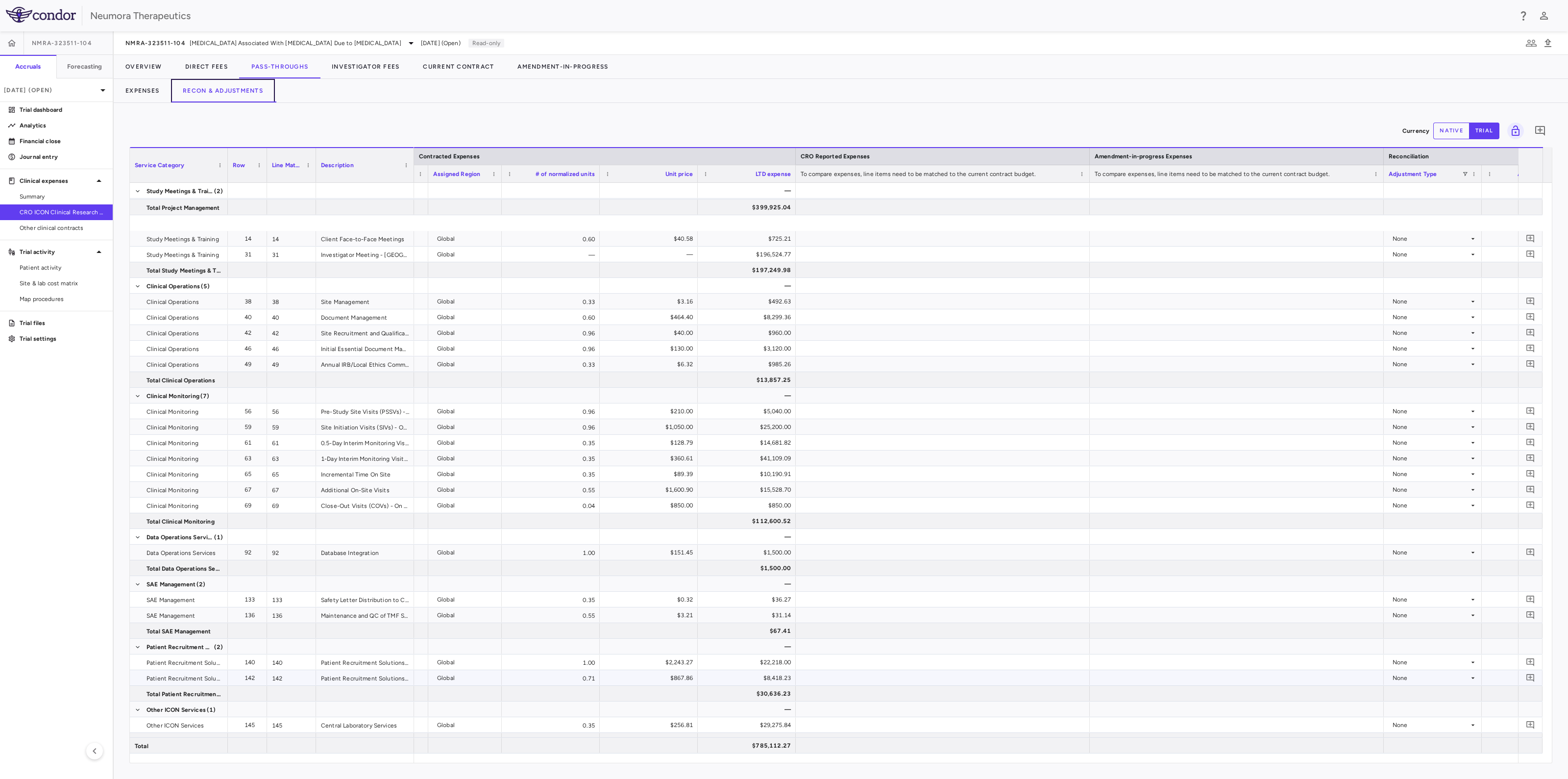
scroll to position [150, 0]
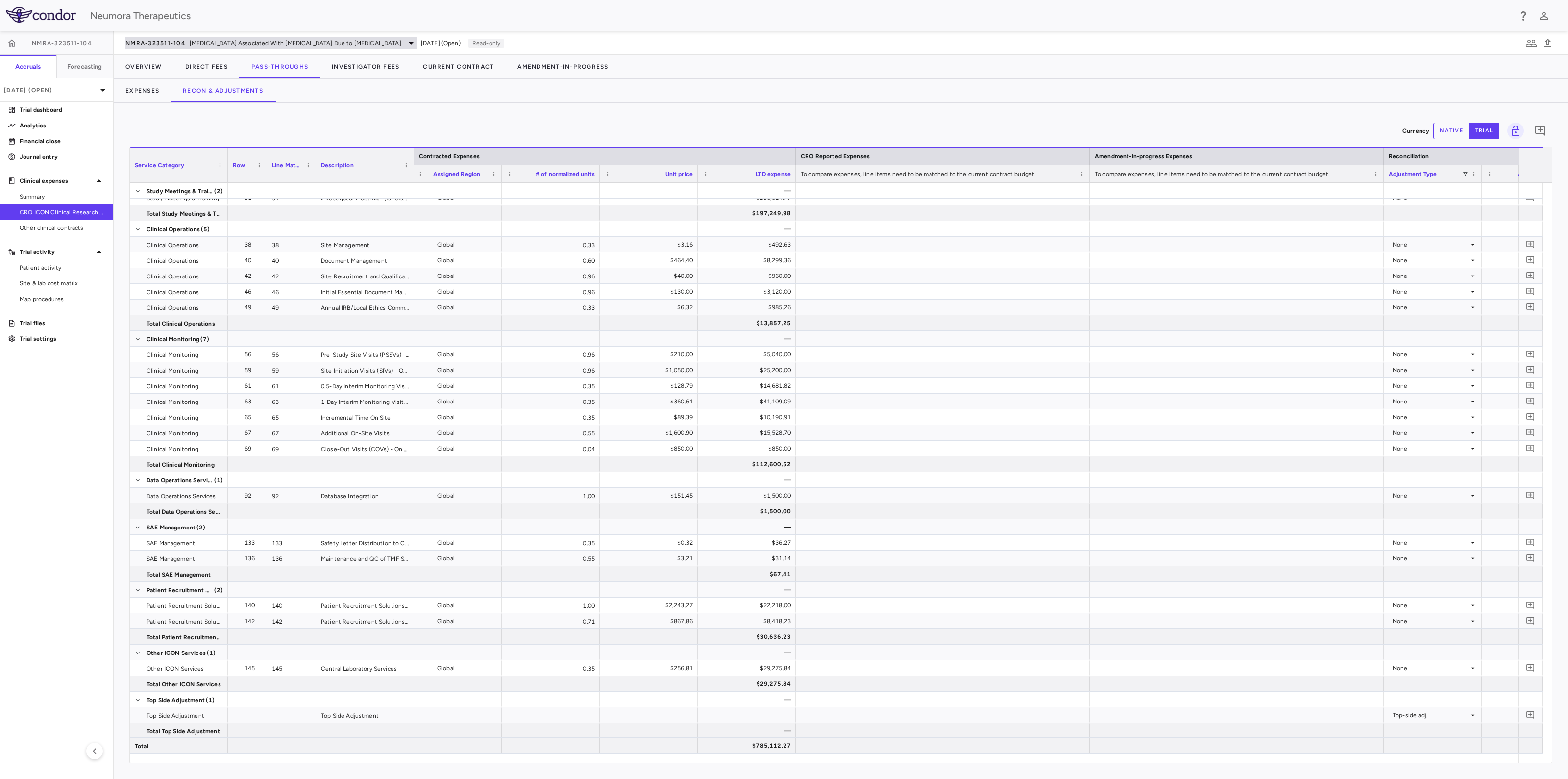
click at [405, 41] on icon at bounding box center [411, 43] width 12 height 12
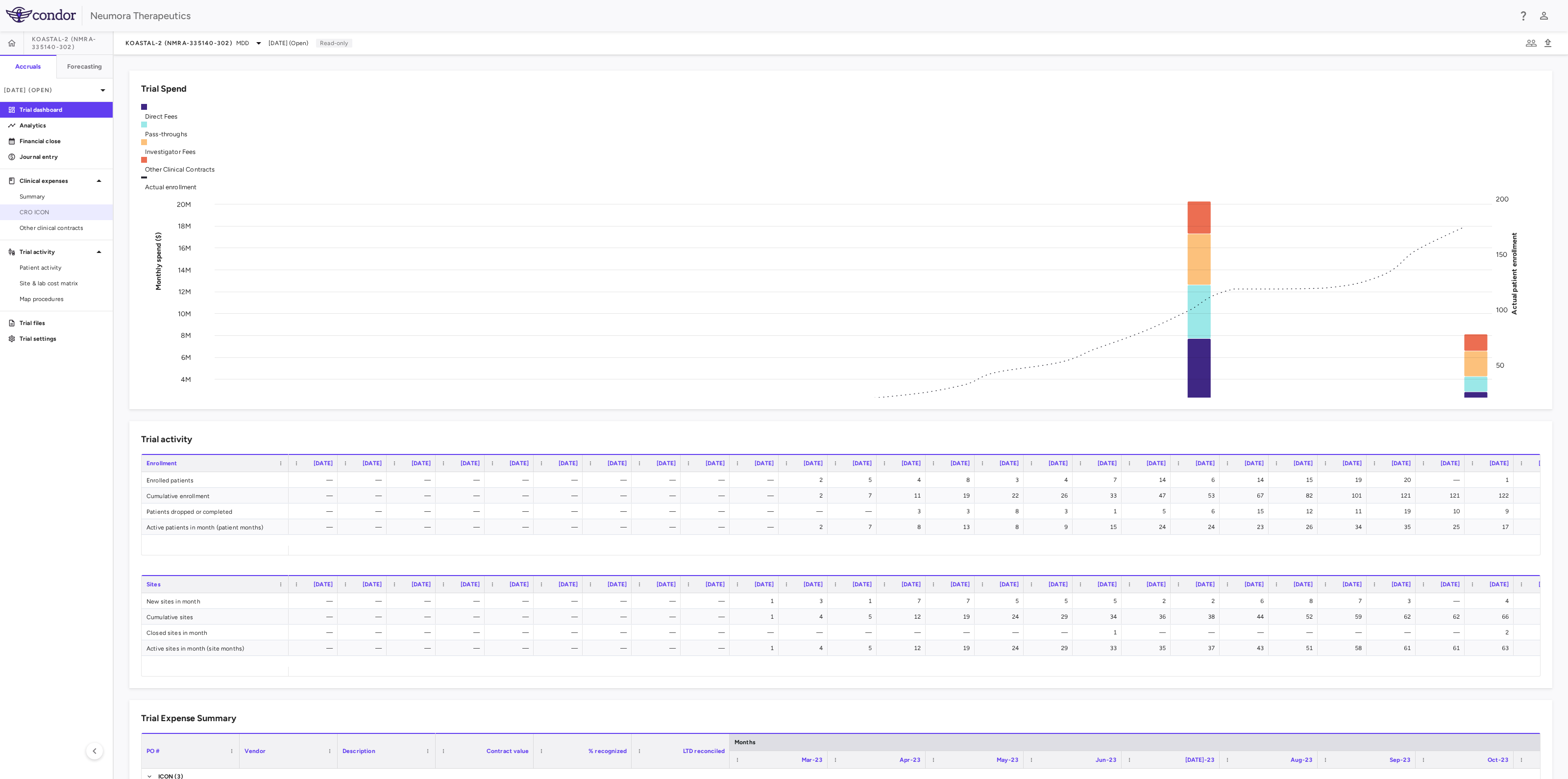
click at [31, 212] on span "CRO ICON" at bounding box center [62, 212] width 86 height 9
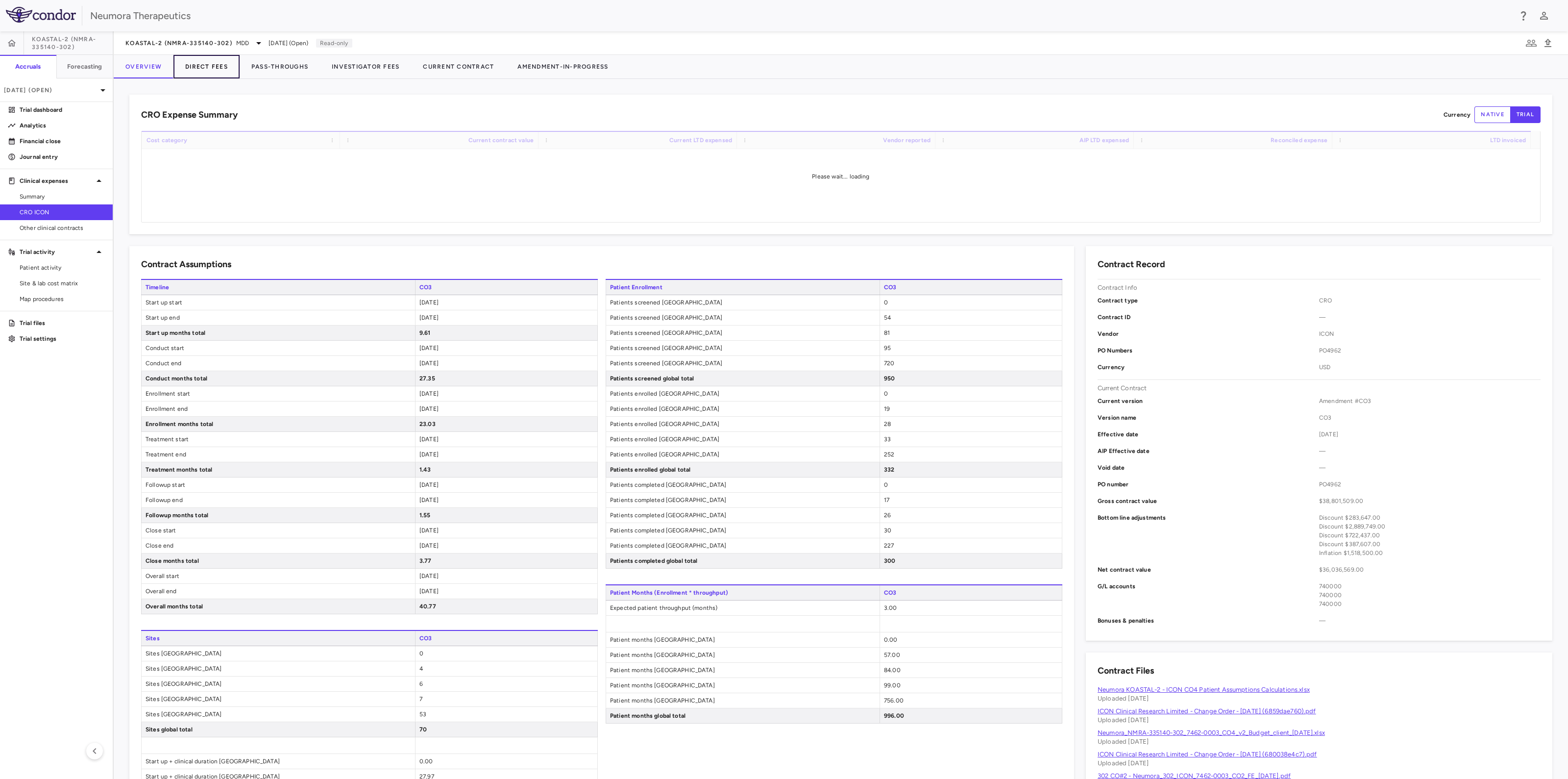
click at [209, 67] on button "Direct Fees" at bounding box center [206, 66] width 66 height 23
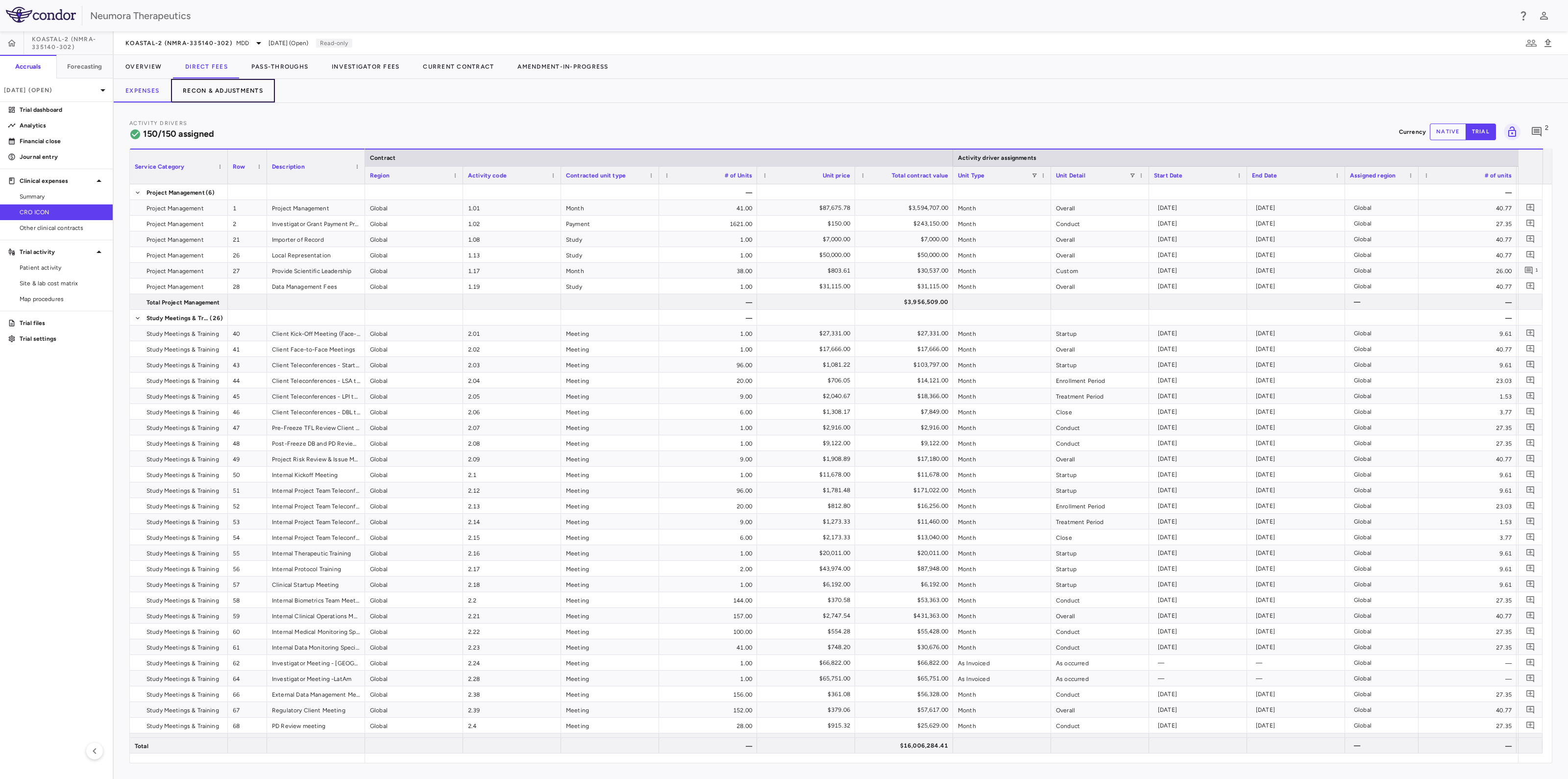
click at [236, 92] on button "Recon & Adjustments" at bounding box center [223, 90] width 104 height 23
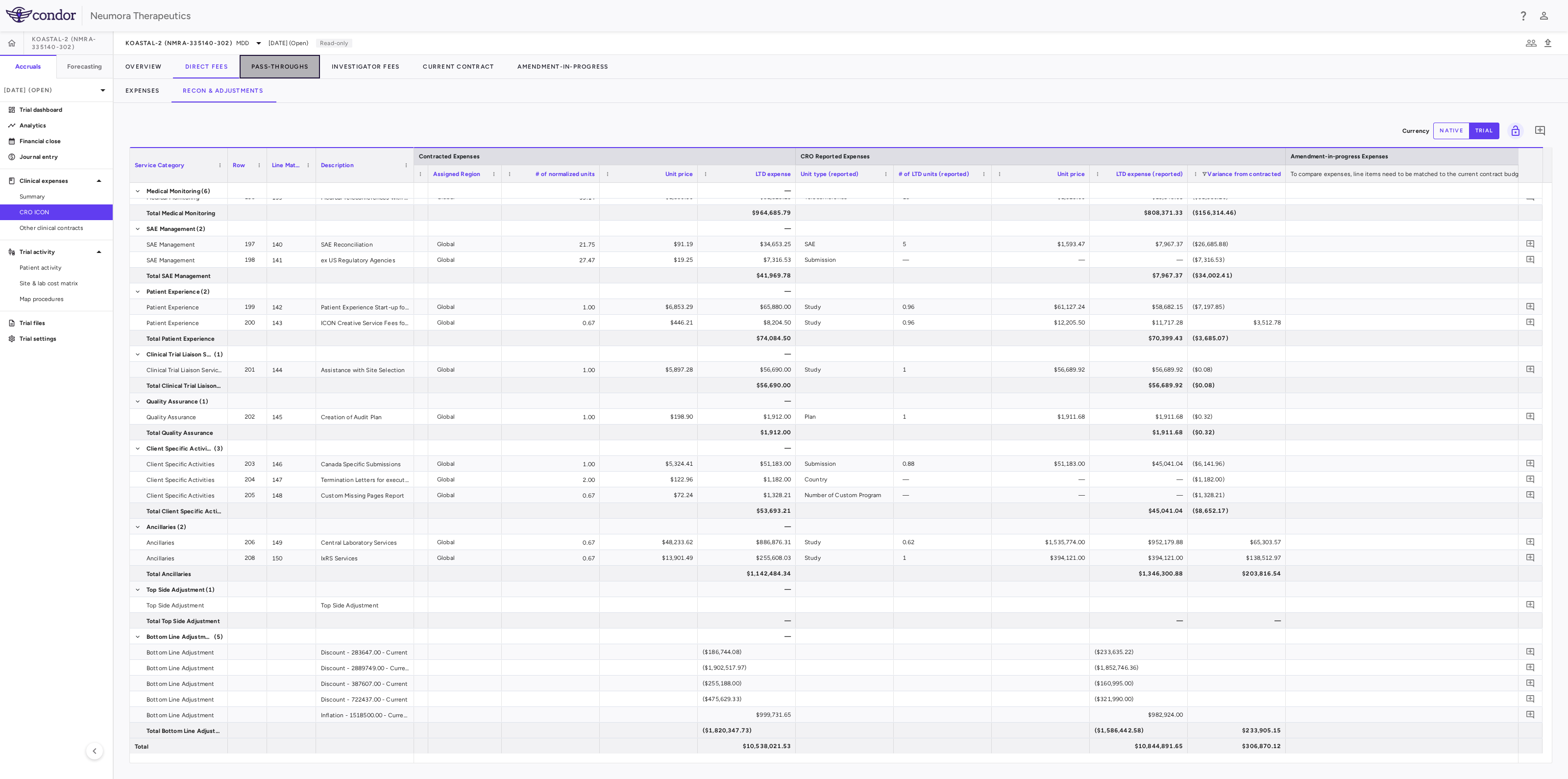
click at [296, 66] on button "Pass-Throughs" at bounding box center [280, 66] width 81 height 23
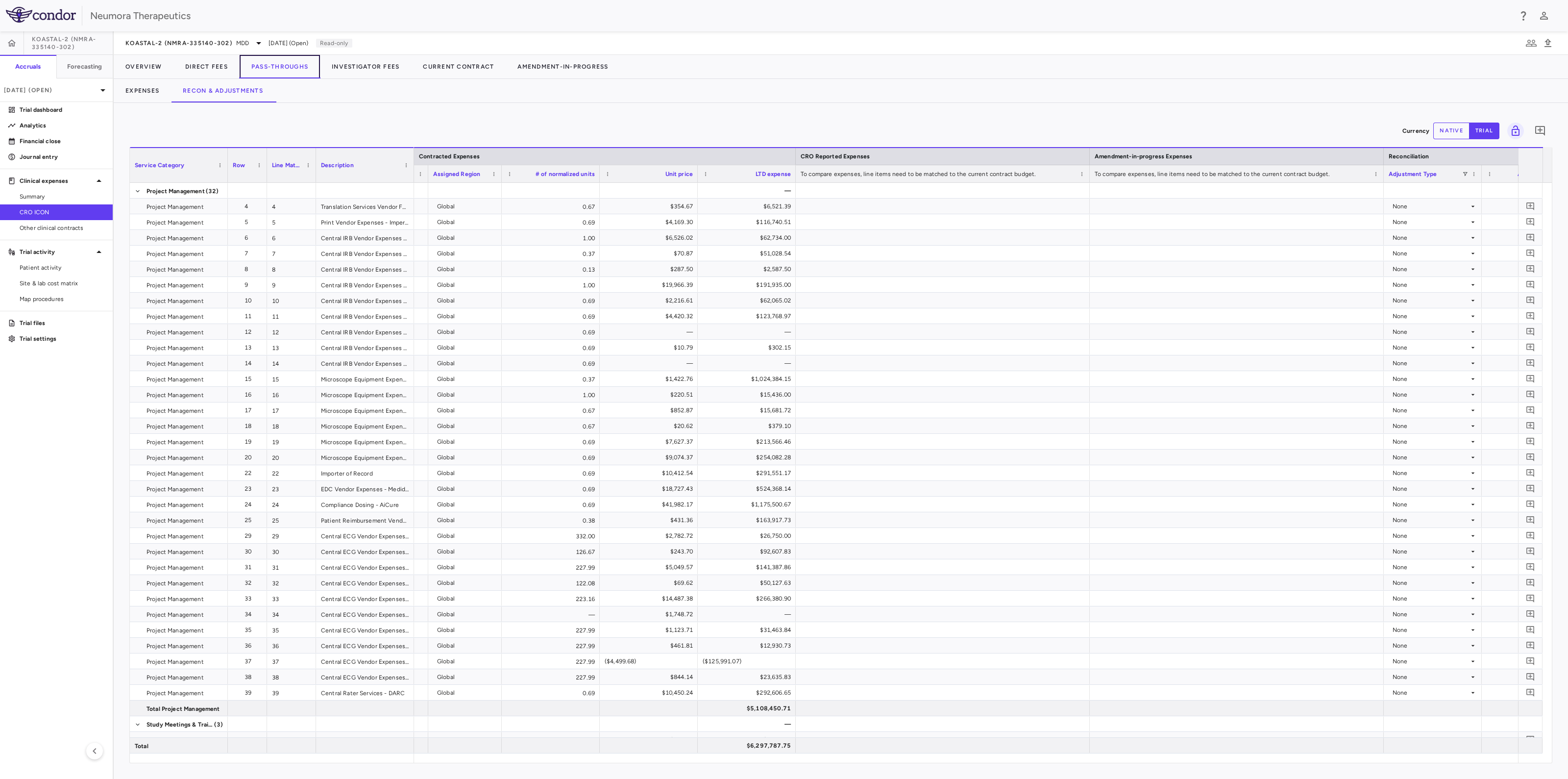
scroll to position [0, 1125]
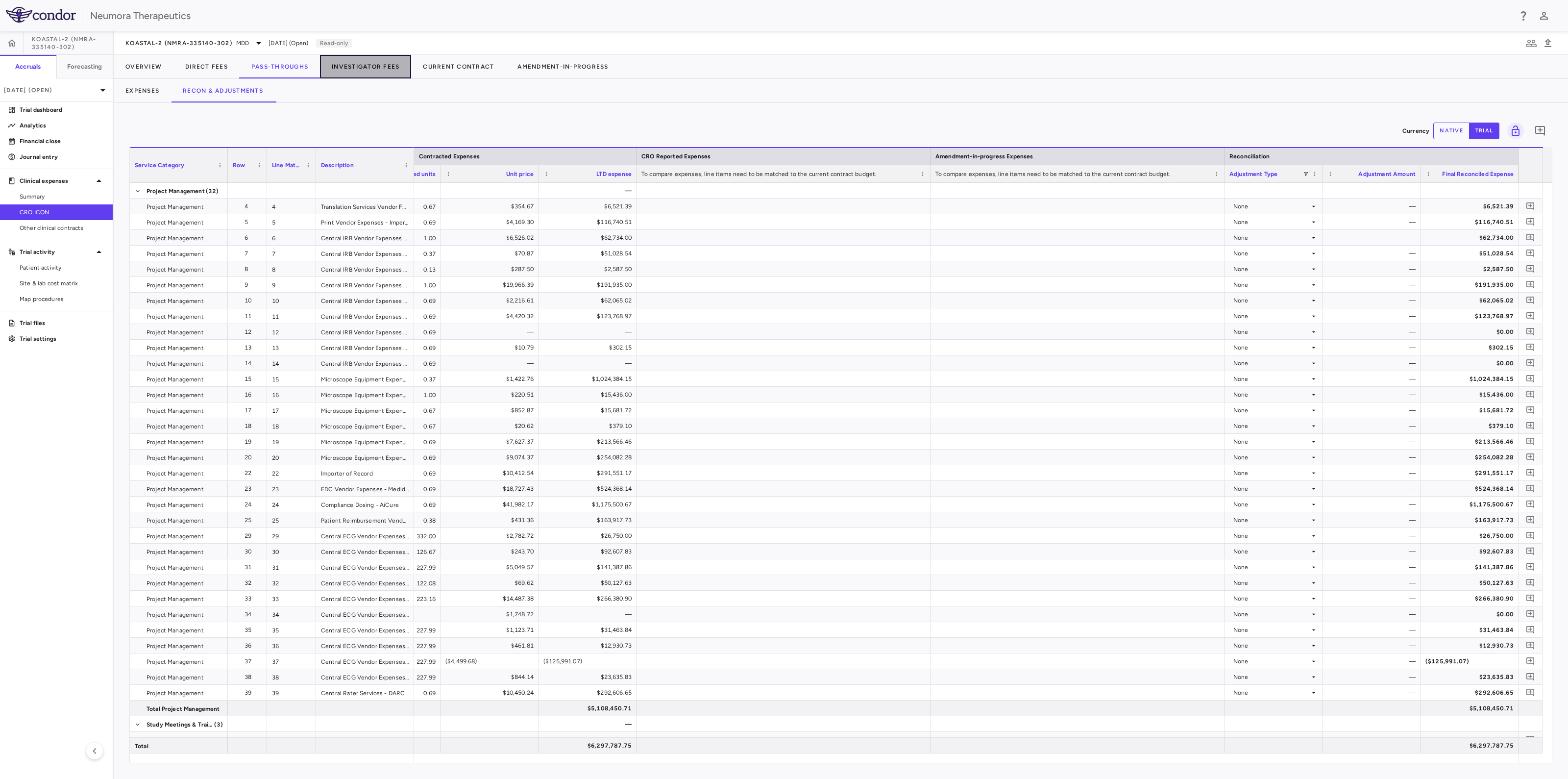
click at [360, 65] on button "Investigator Fees" at bounding box center [366, 66] width 91 height 23
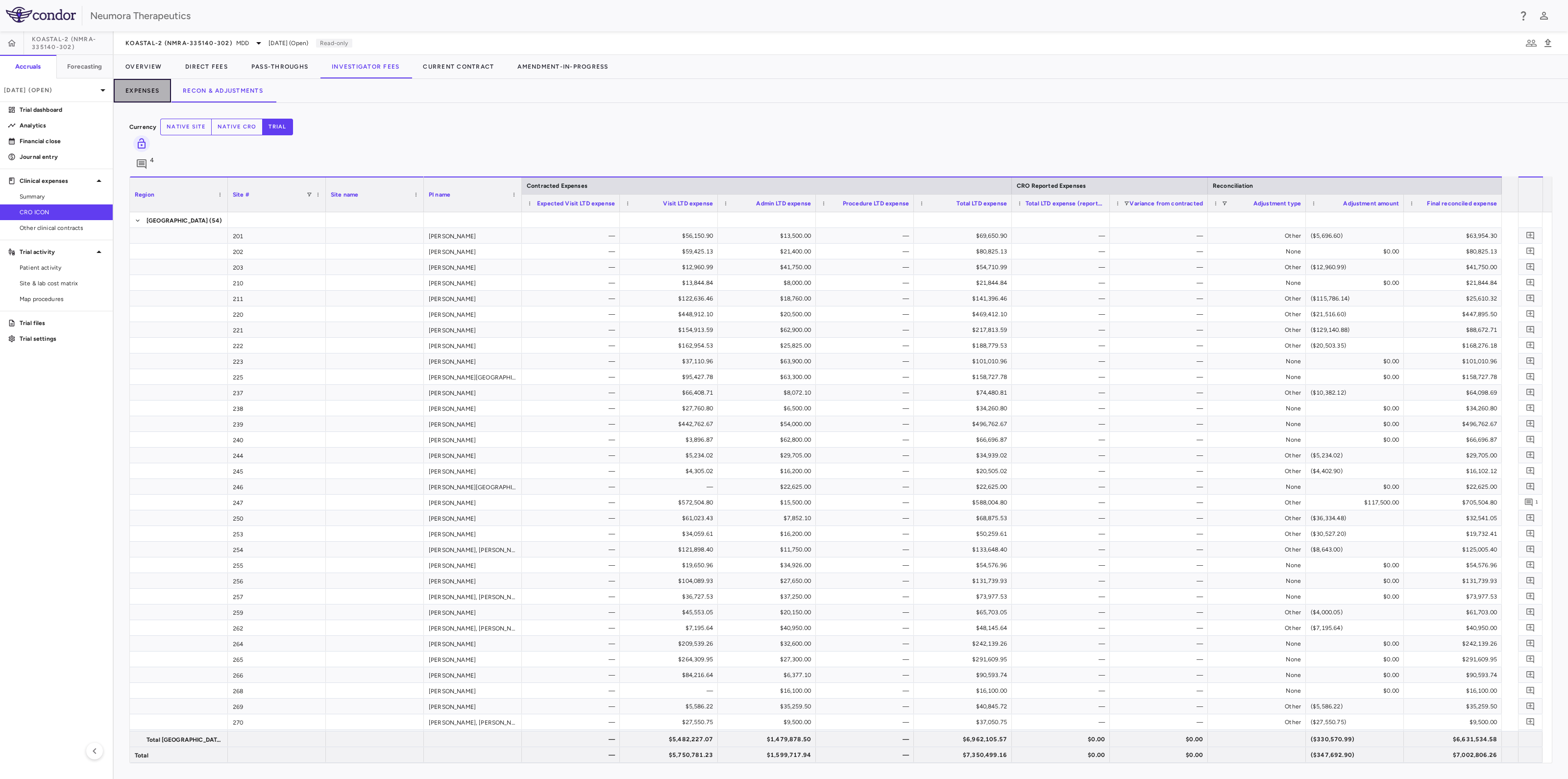
click at [143, 89] on button "Expenses" at bounding box center [142, 90] width 58 height 23
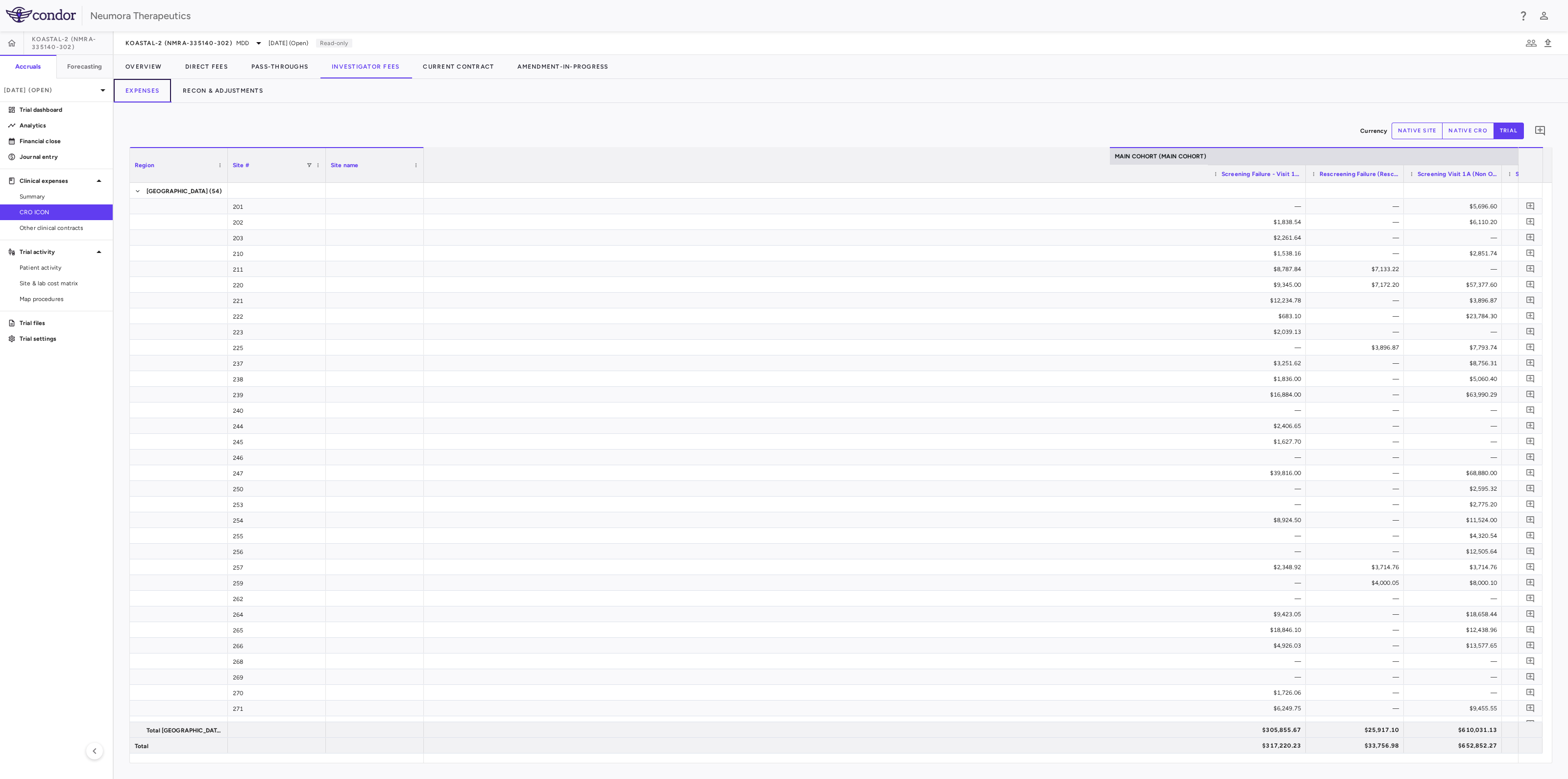
scroll to position [0, 958]
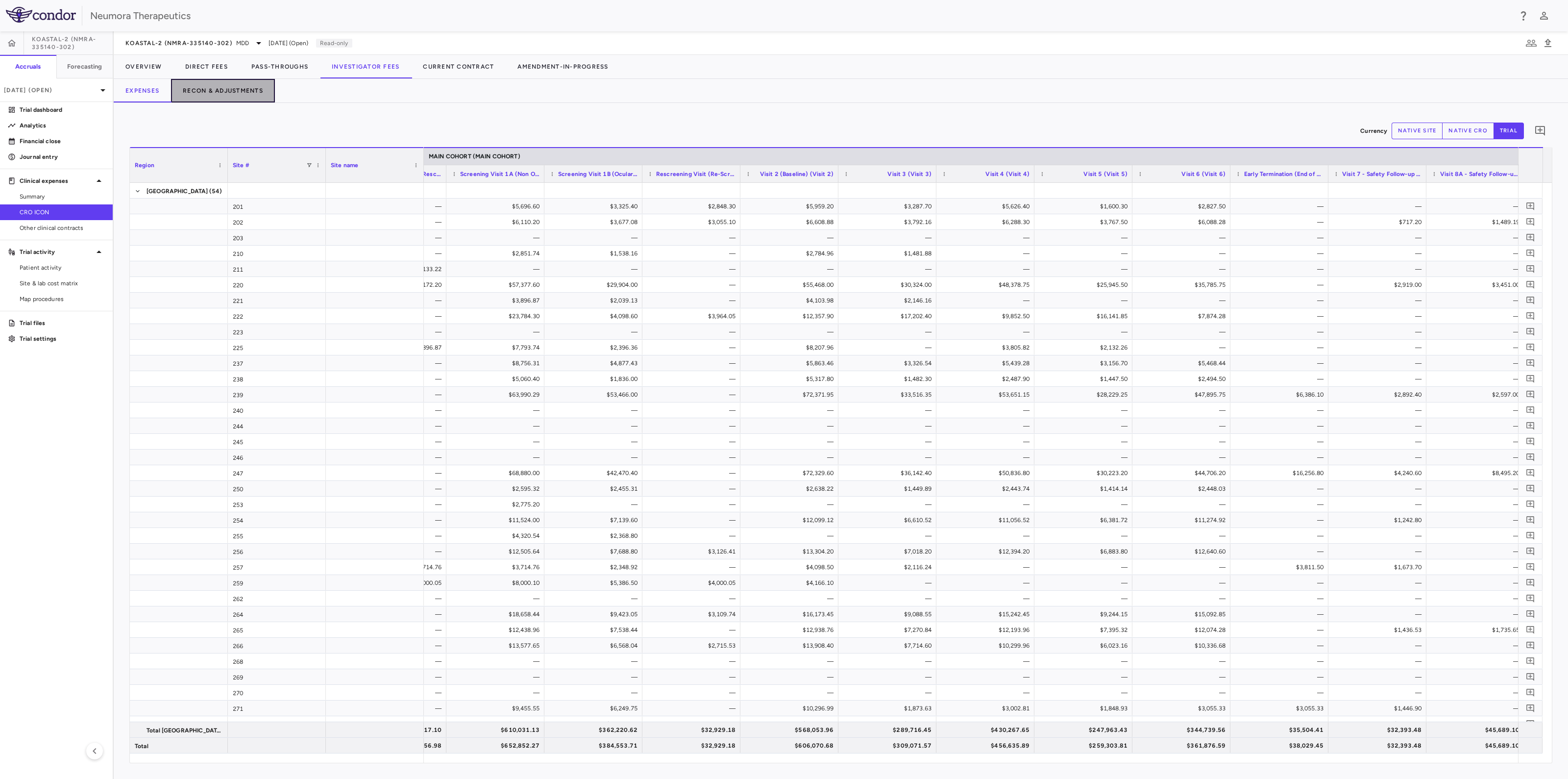
click at [227, 84] on button "Recon & Adjustments" at bounding box center [223, 90] width 104 height 23
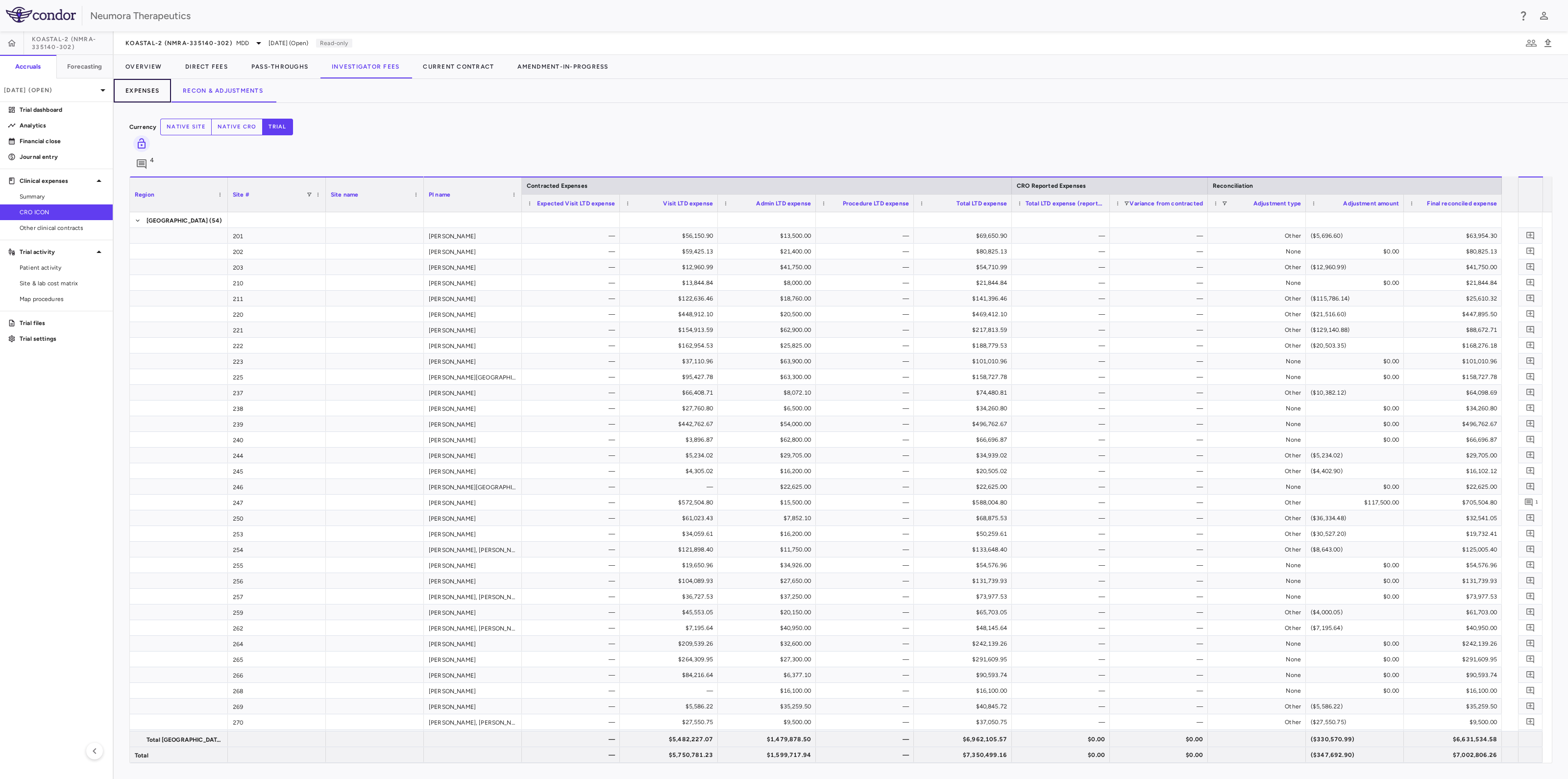
click at [142, 83] on button "Expenses" at bounding box center [142, 90] width 58 height 23
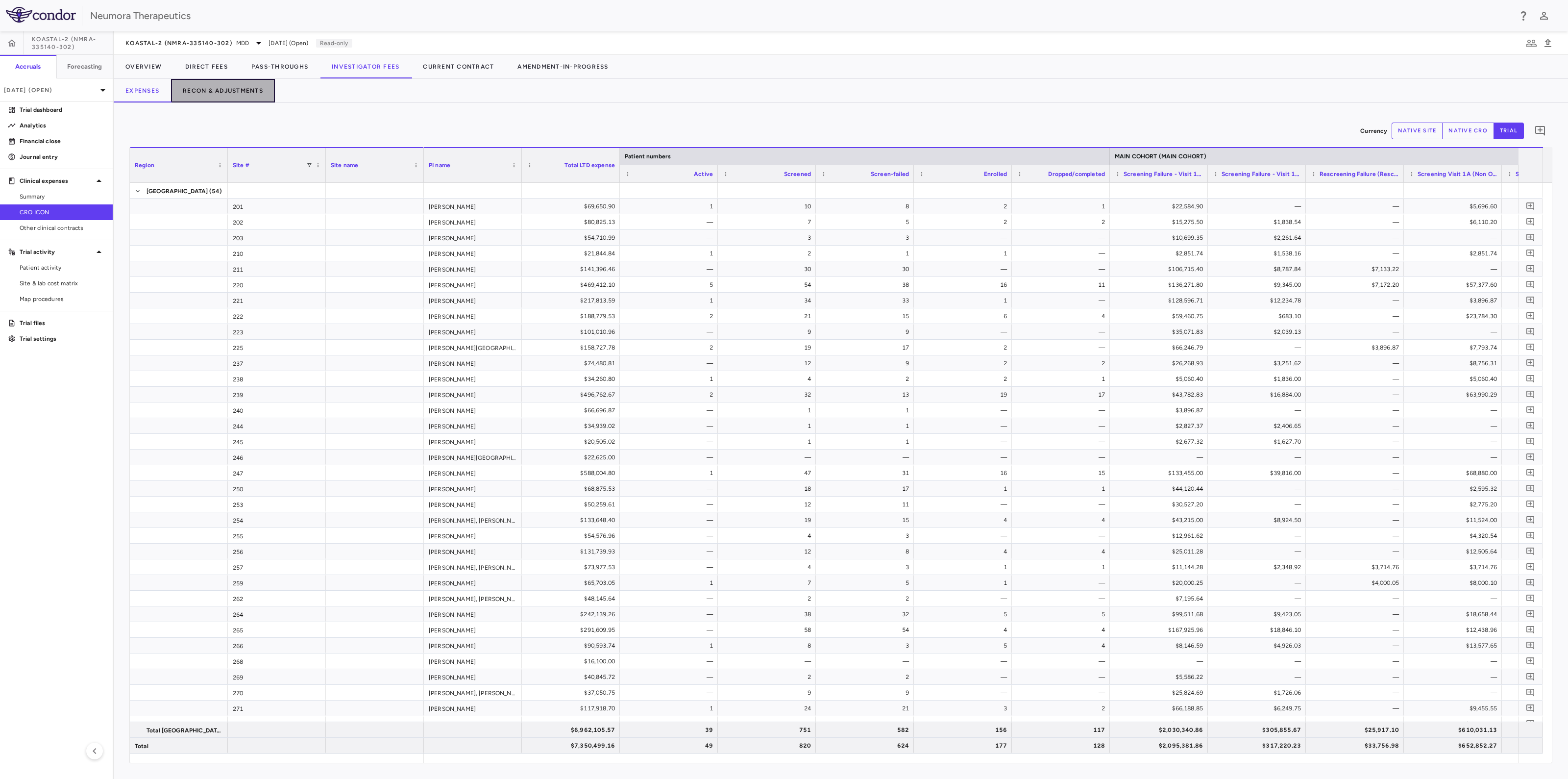
click at [238, 88] on button "Recon & Adjustments" at bounding box center [223, 90] width 104 height 23
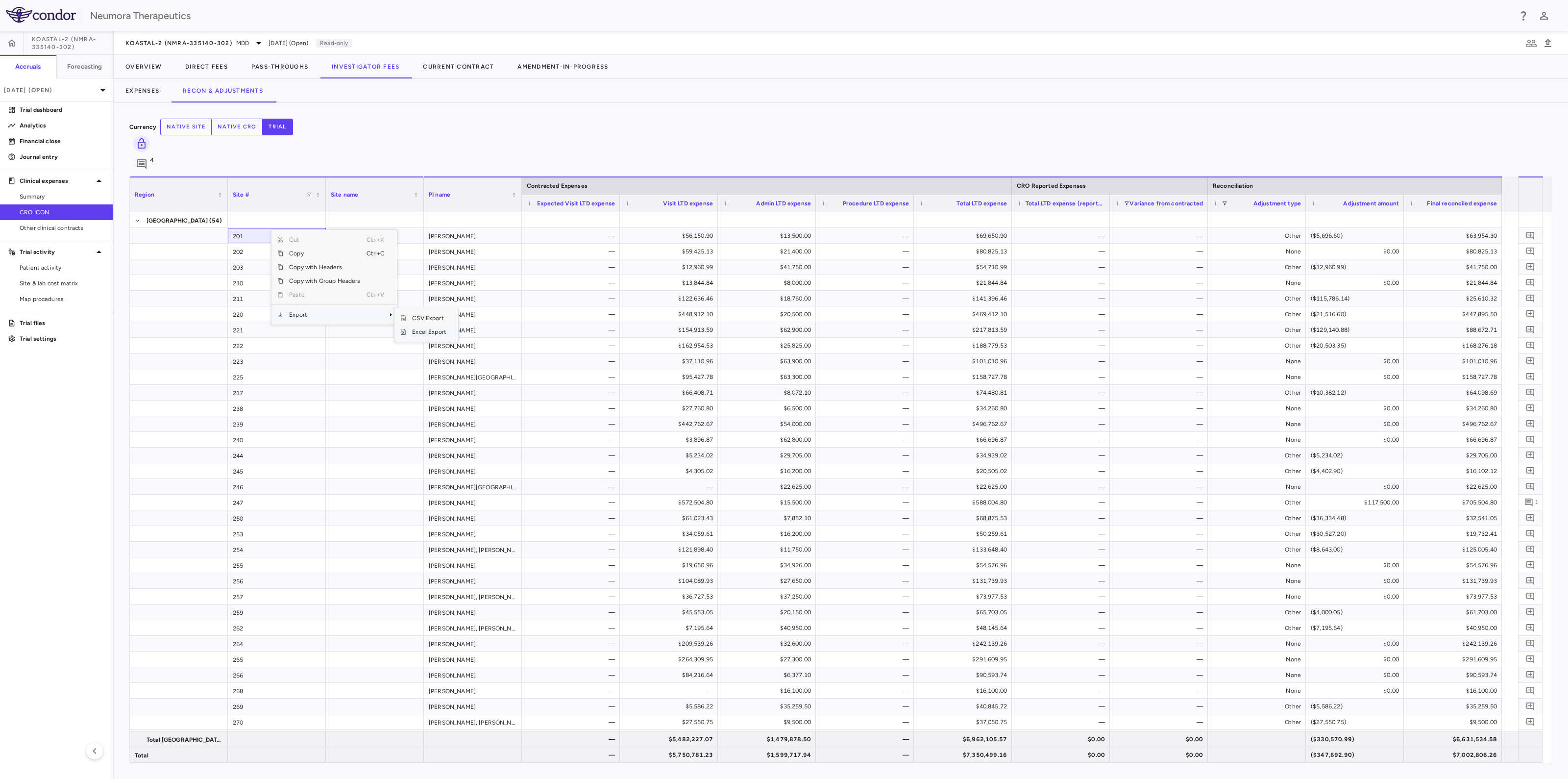
click at [436, 325] on span "Excel Export" at bounding box center [429, 332] width 46 height 13
